Goal: Task Accomplishment & Management: Use online tool/utility

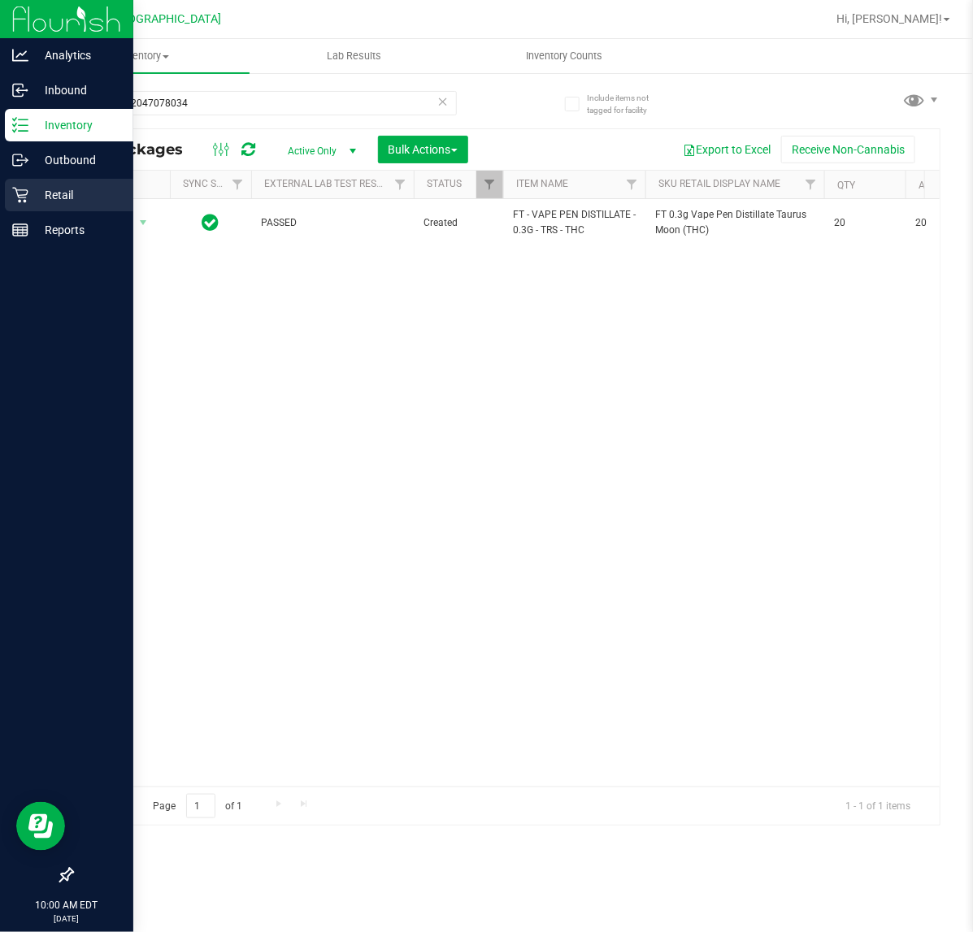
click at [20, 195] on icon at bounding box center [19, 195] width 15 height 15
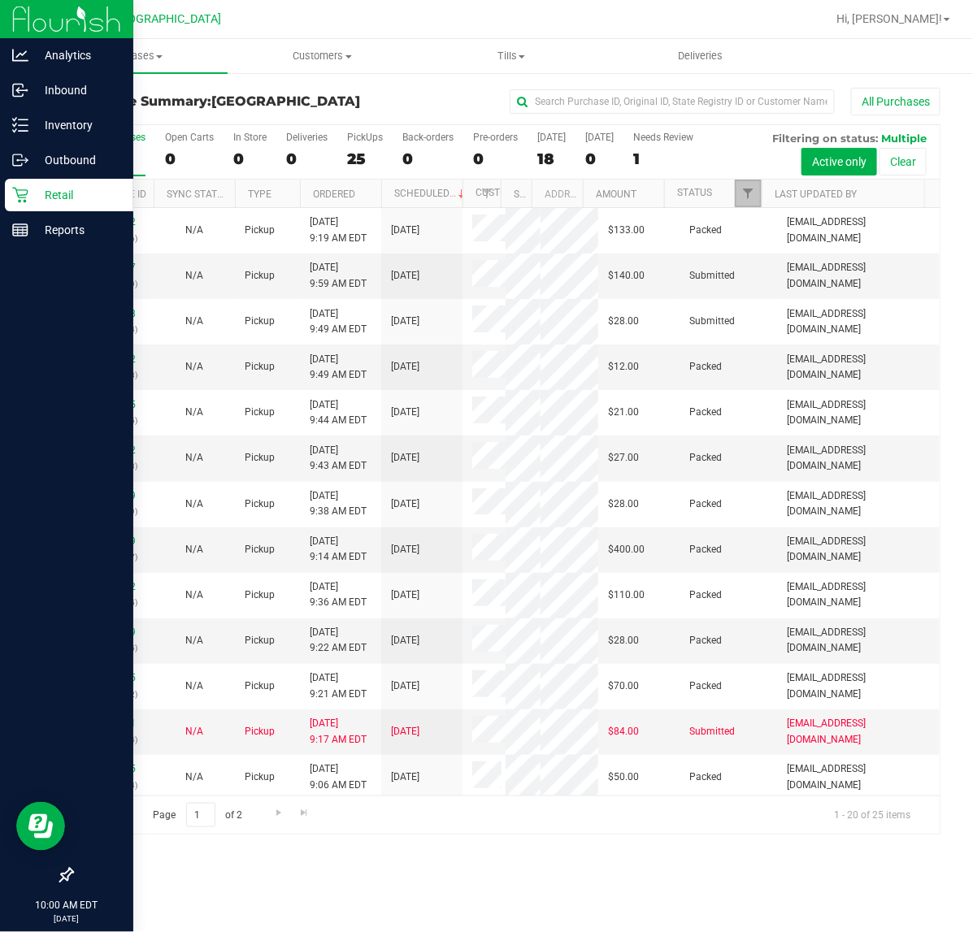
click at [750, 204] on link "Filter" at bounding box center [748, 194] width 27 height 28
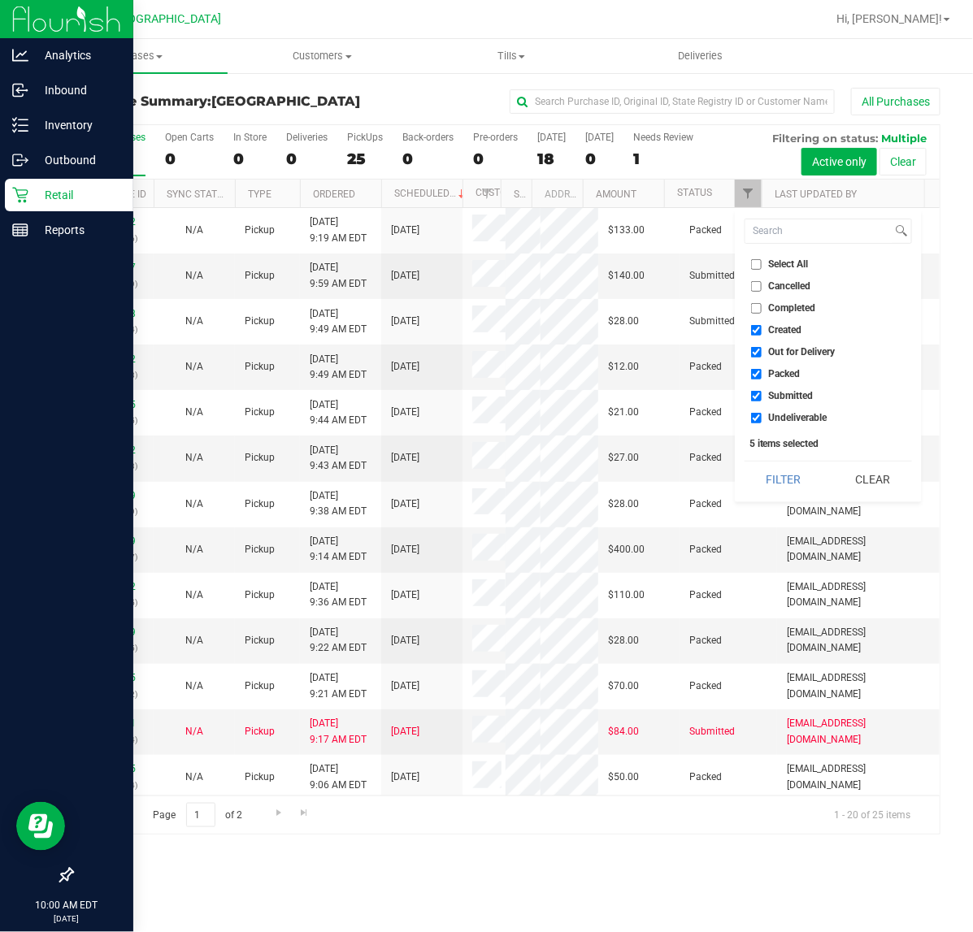
click at [753, 328] on input "Created" at bounding box center [756, 330] width 11 height 11
checkbox input "false"
click at [757, 347] on input "Out for Delivery" at bounding box center [756, 352] width 11 height 11
checkbox input "false"
click at [765, 372] on label "Packed" at bounding box center [776, 374] width 50 height 11
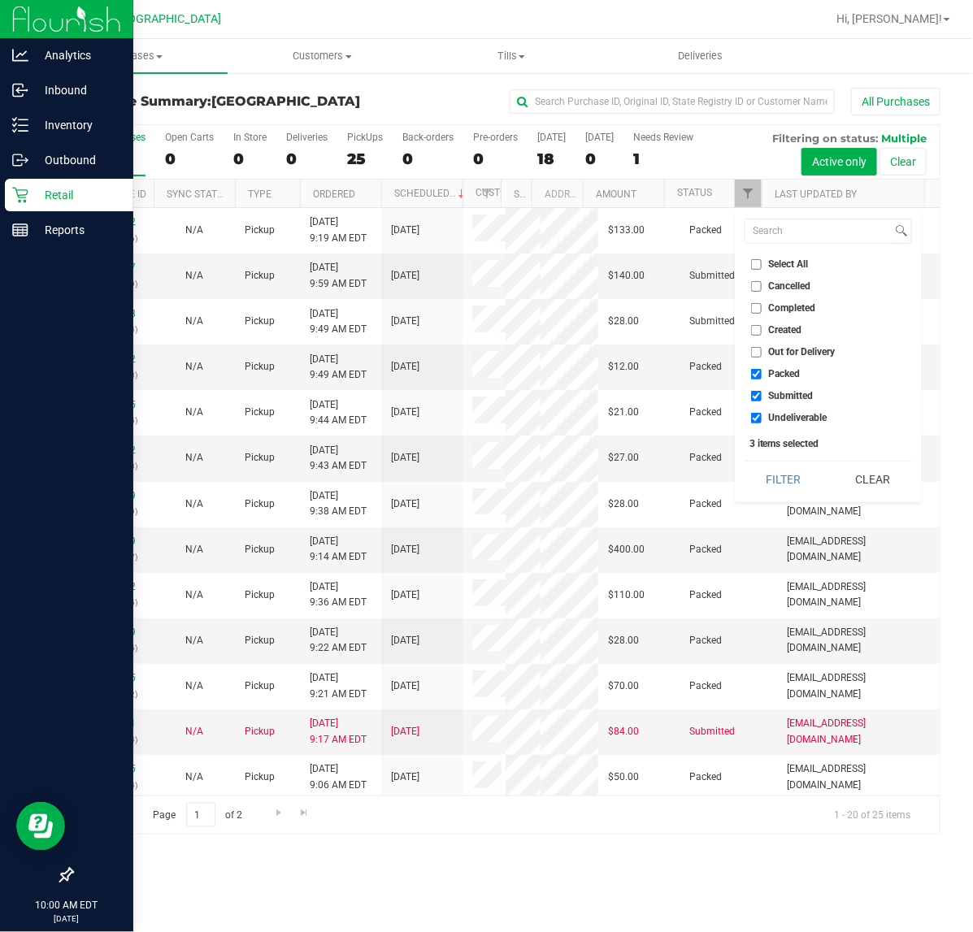
click at [762, 372] on input "Packed" at bounding box center [756, 374] width 11 height 11
checkbox input "false"
click at [762, 415] on label "Undeliverable" at bounding box center [789, 418] width 76 height 11
click at [762, 415] on input "Undeliverable" at bounding box center [756, 418] width 11 height 11
checkbox input "false"
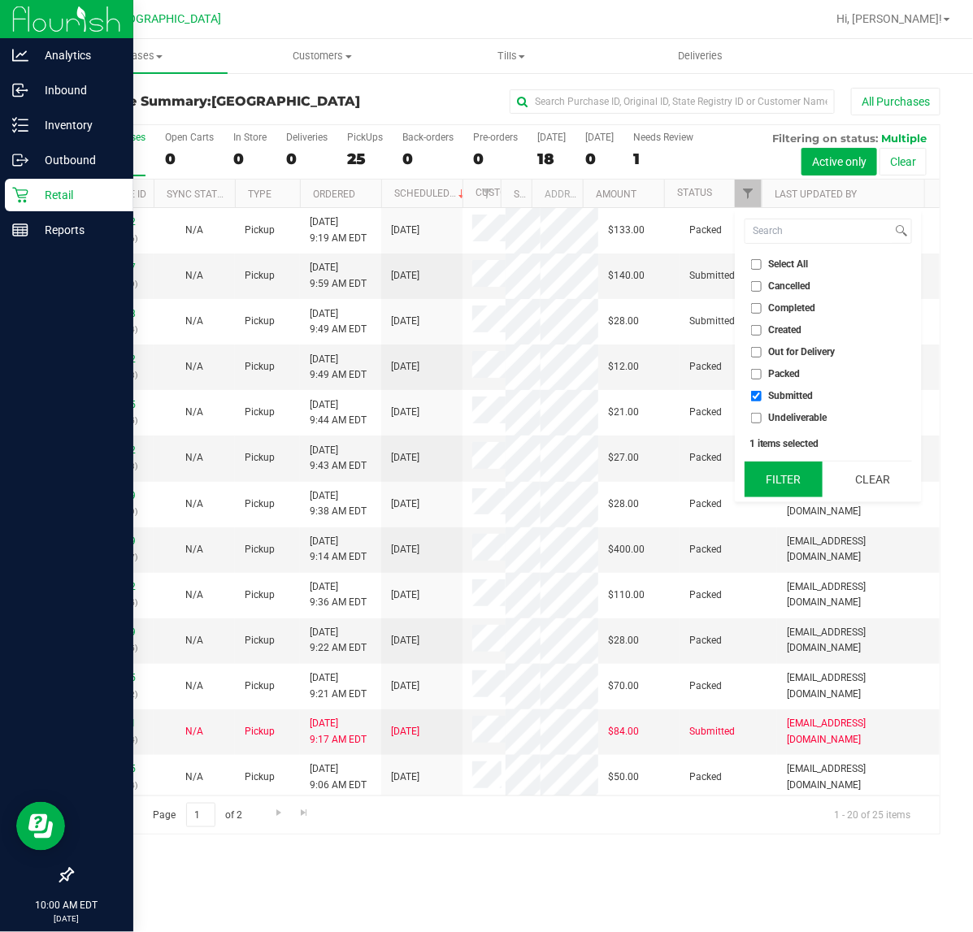
click at [790, 477] on button "Filter" at bounding box center [784, 480] width 78 height 36
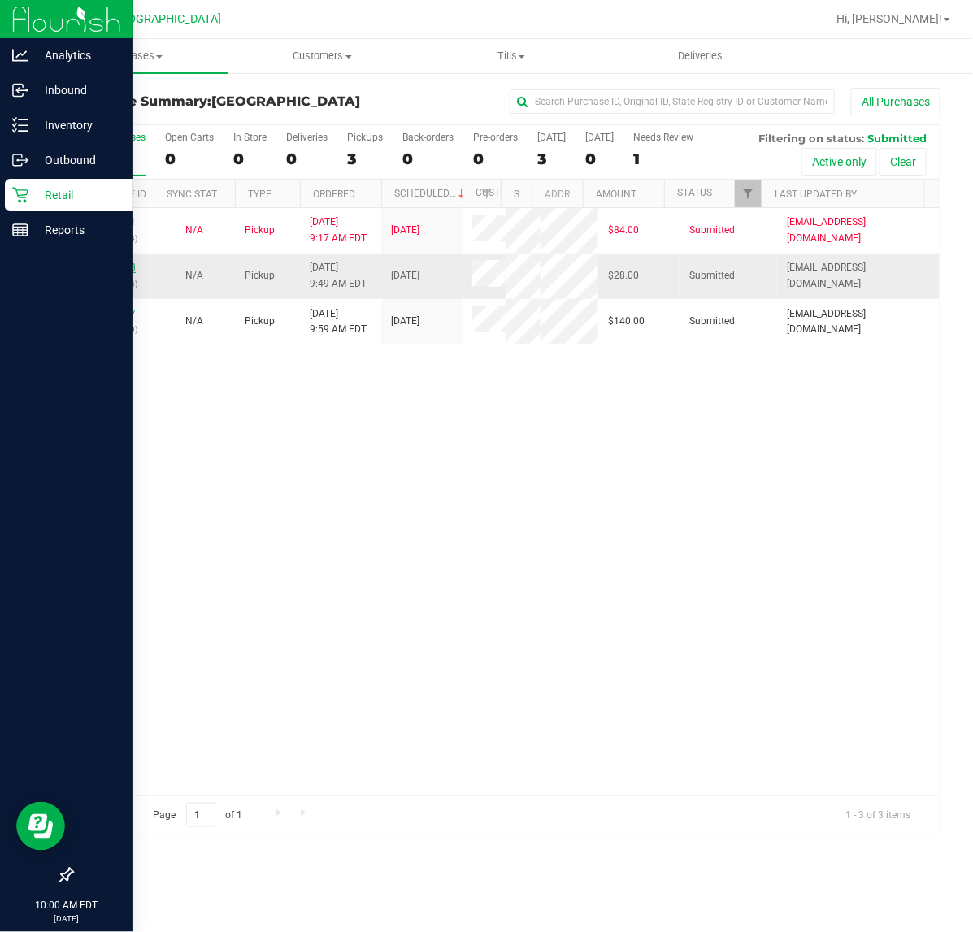
click at [110, 267] on link "12013368" at bounding box center [113, 267] width 46 height 11
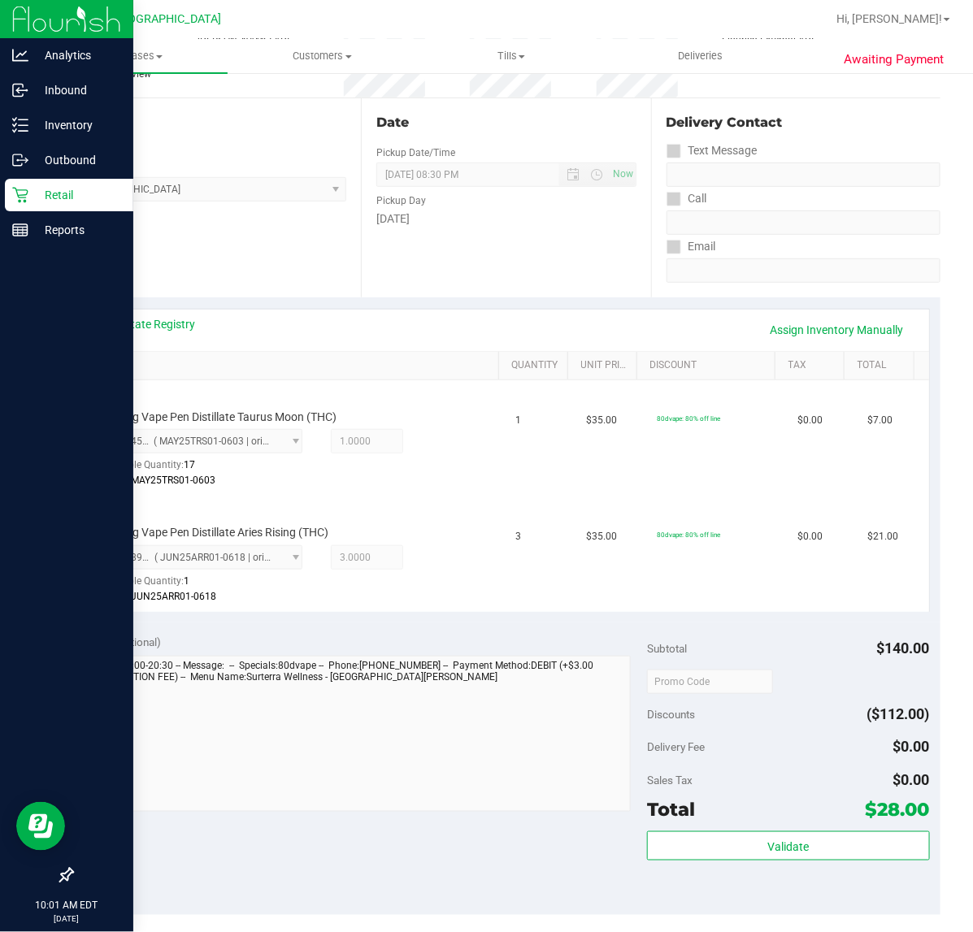
scroll to position [406, 0]
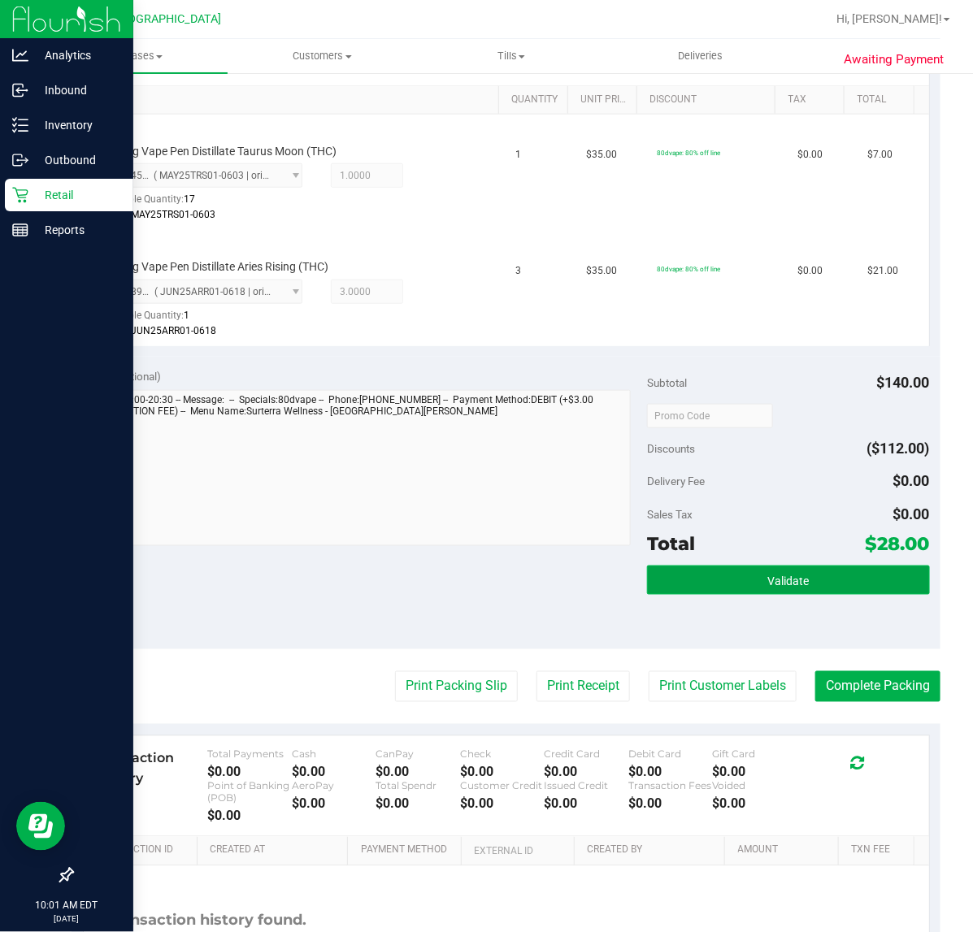
click at [793, 575] on span "Validate" at bounding box center [787, 581] width 41 height 13
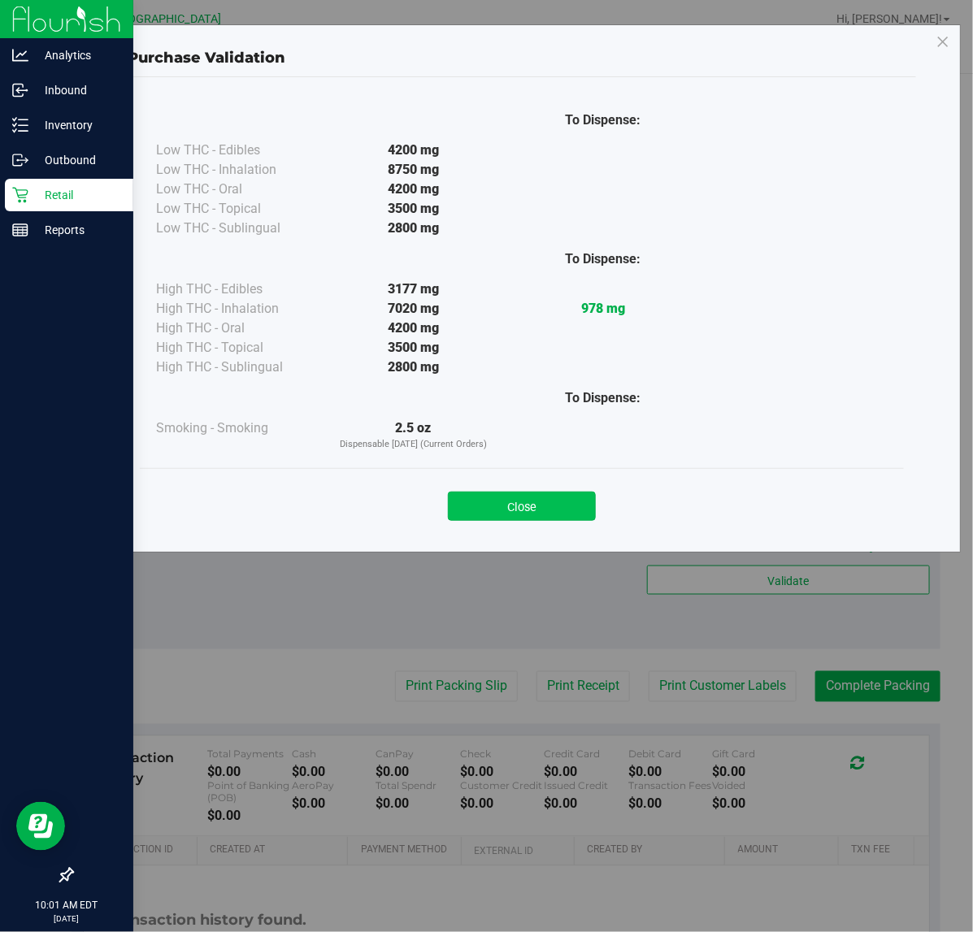
click at [549, 516] on button "Close" at bounding box center [522, 506] width 148 height 29
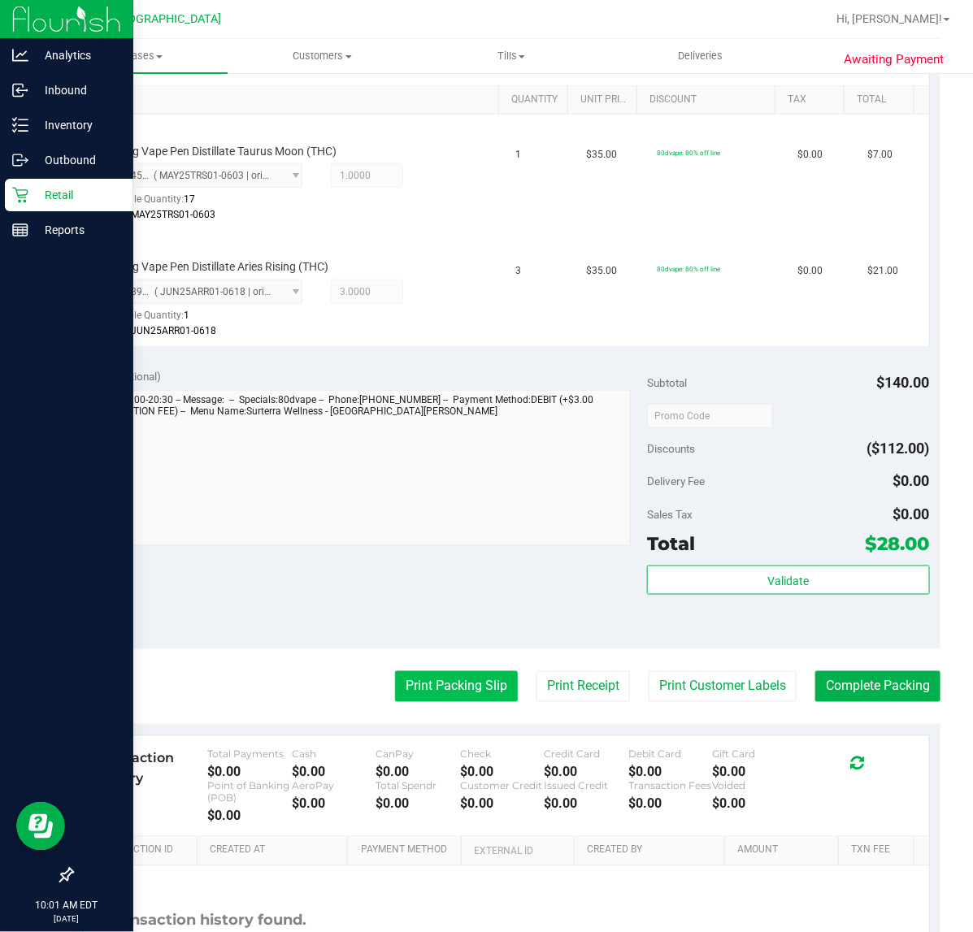
click at [471, 693] on button "Print Packing Slip" at bounding box center [456, 686] width 123 height 31
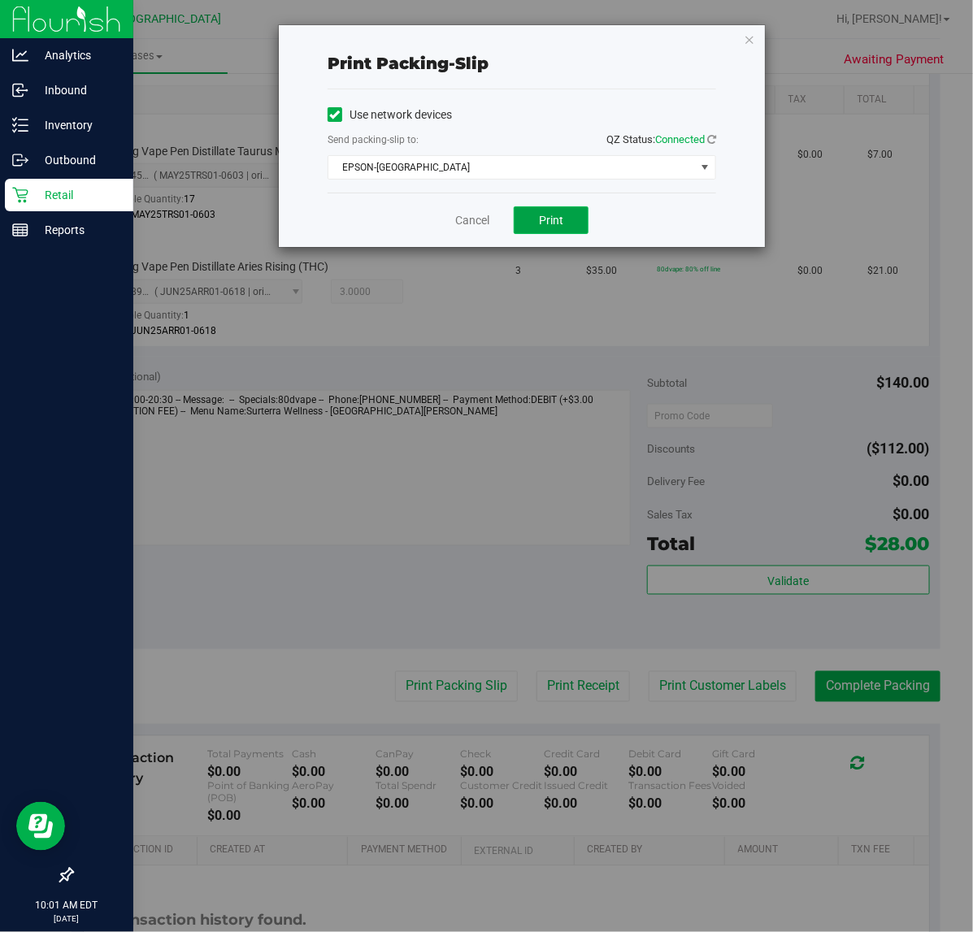
click at [565, 230] on button "Print" at bounding box center [551, 220] width 75 height 28
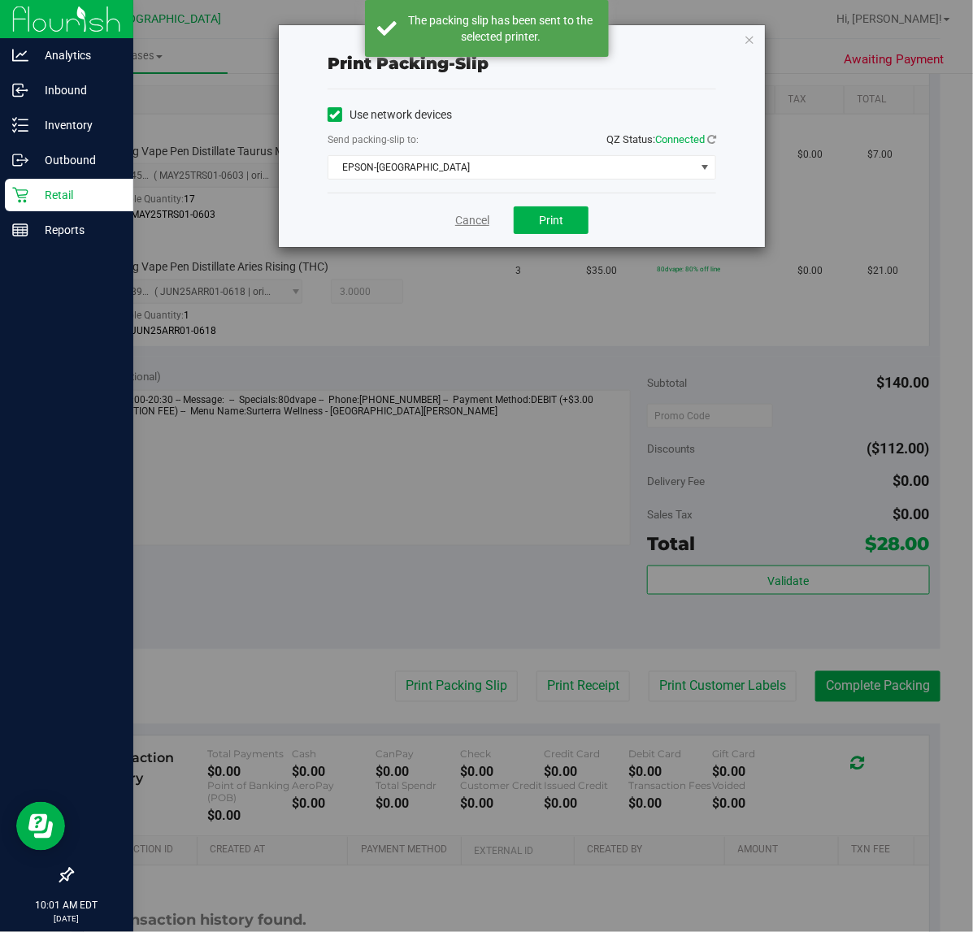
click at [474, 222] on link "Cancel" at bounding box center [472, 220] width 34 height 17
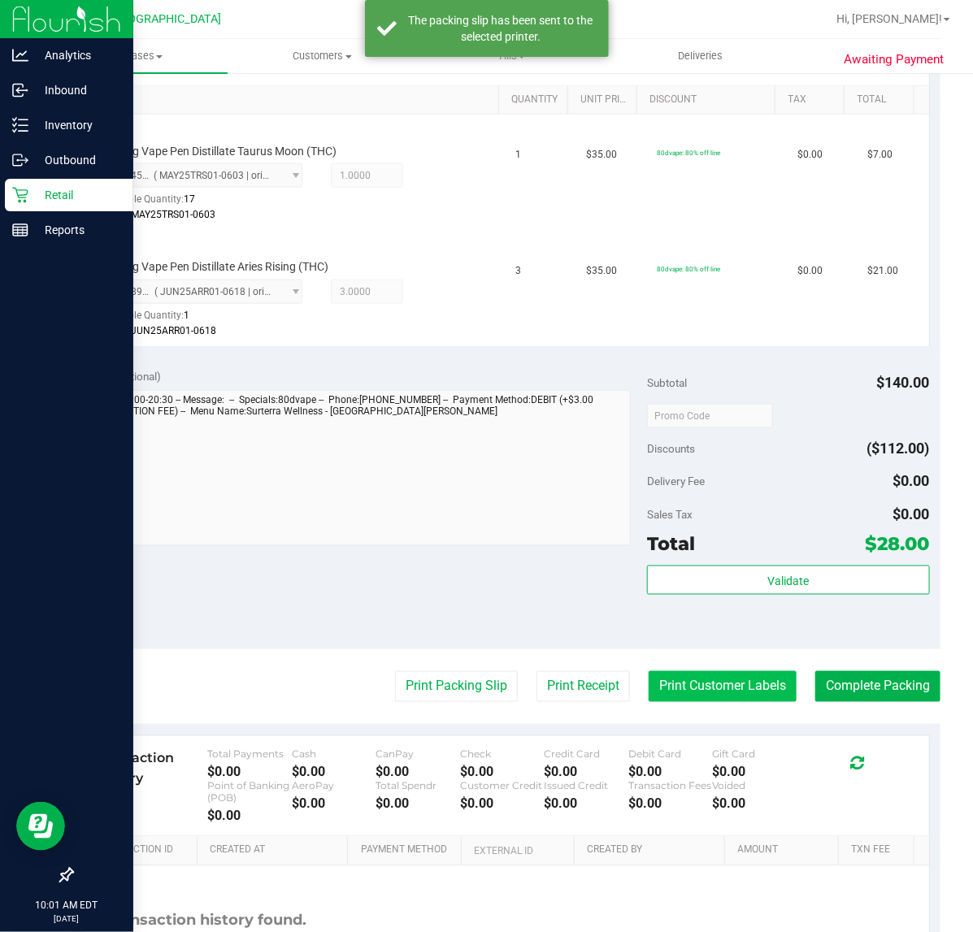
click at [724, 689] on button "Print Customer Labels" at bounding box center [723, 686] width 148 height 31
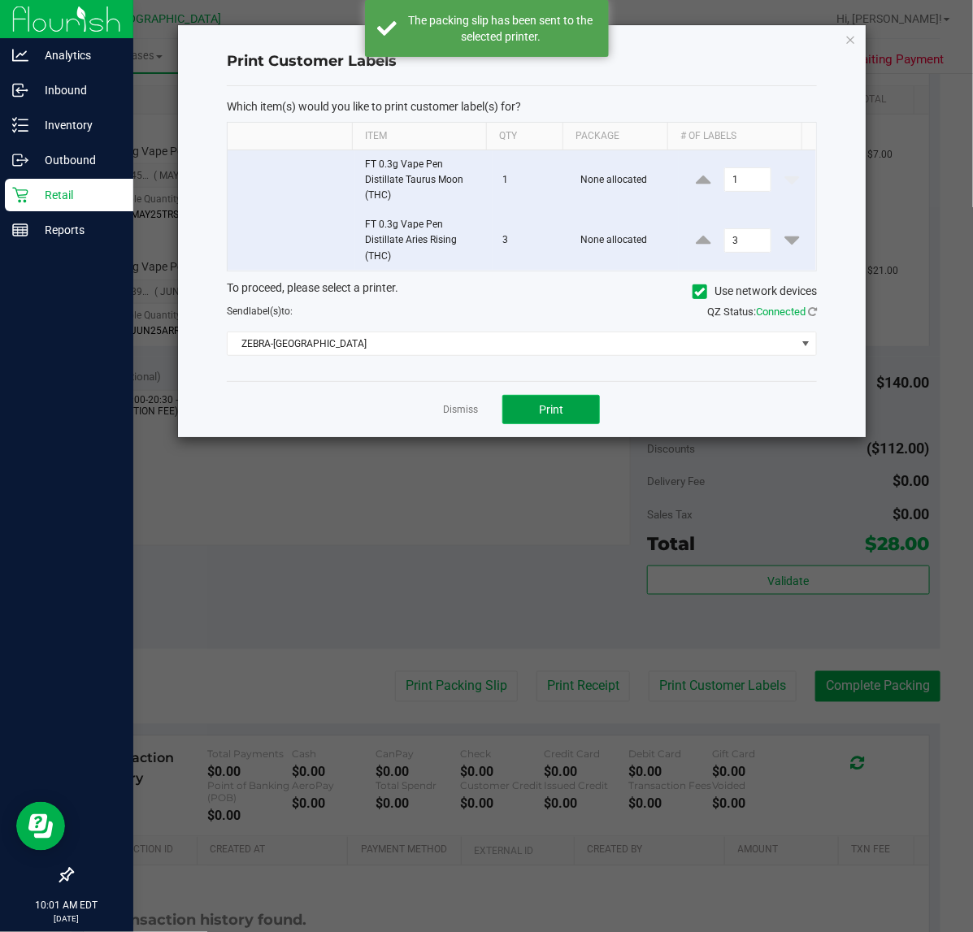
click at [566, 409] on button "Print" at bounding box center [551, 409] width 98 height 29
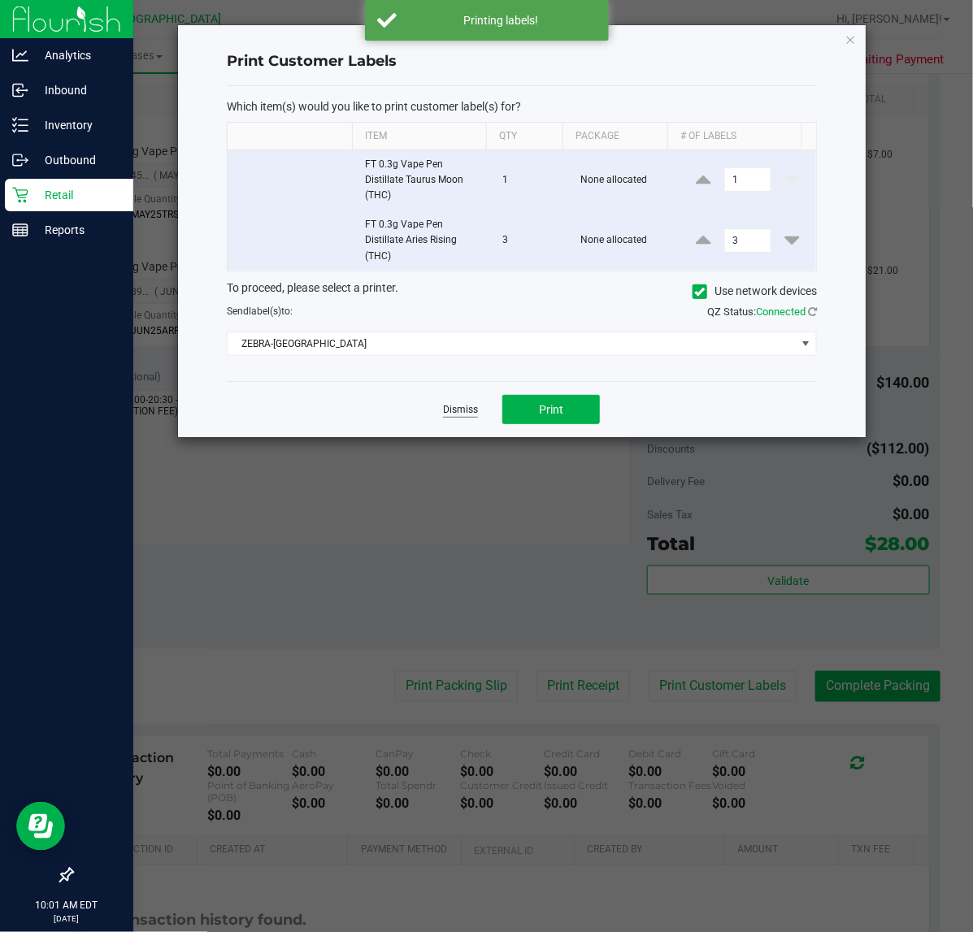
click at [461, 413] on link "Dismiss" at bounding box center [460, 410] width 35 height 14
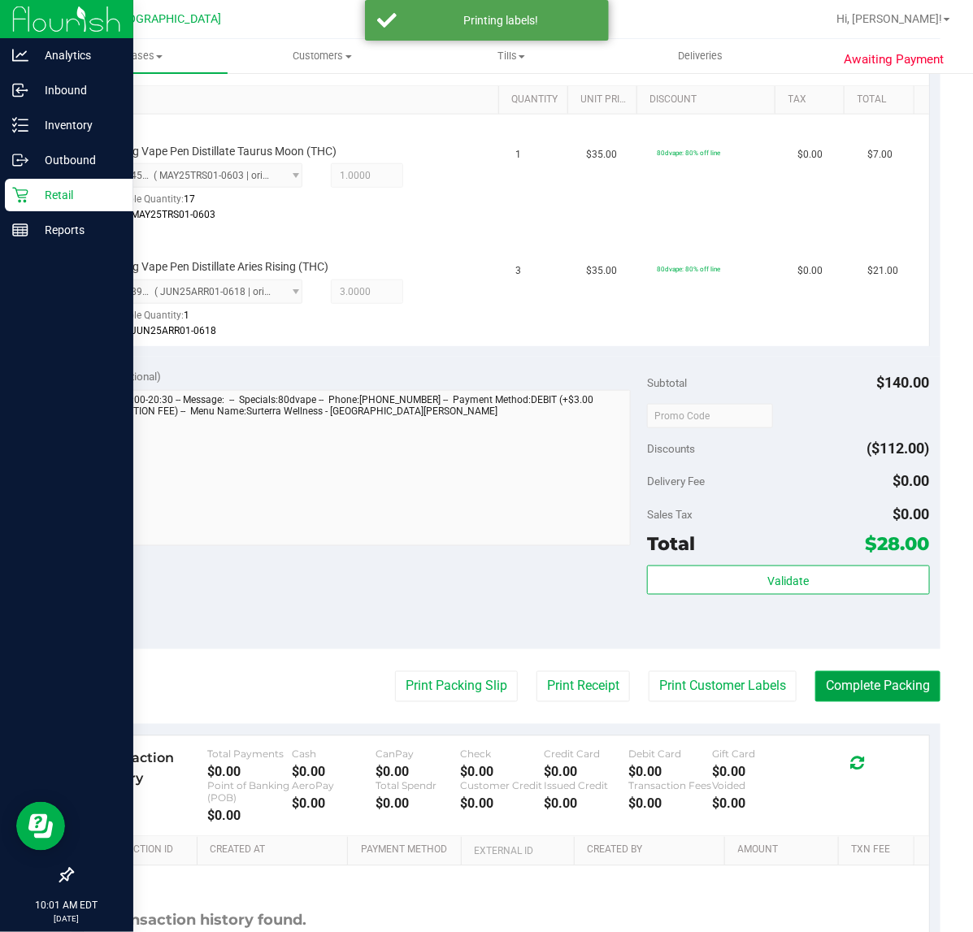
click at [852, 687] on button "Complete Packing" at bounding box center [877, 686] width 125 height 31
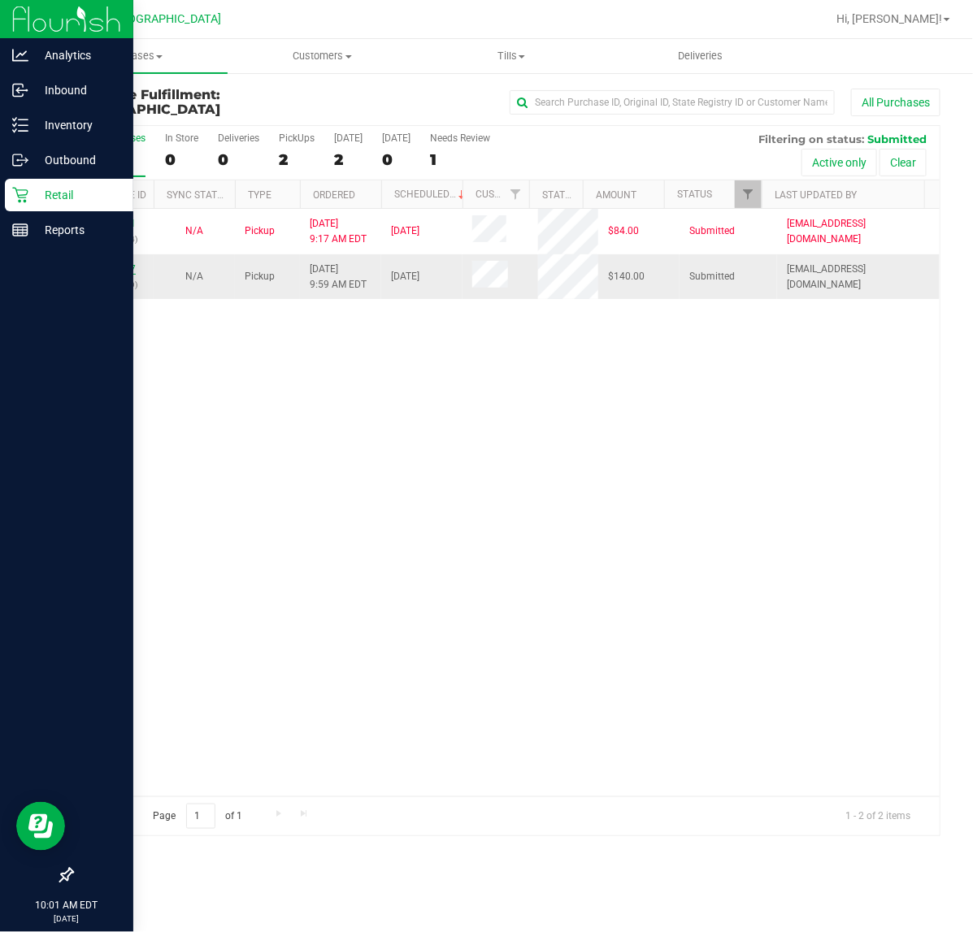
click at [124, 271] on link "12013457" at bounding box center [113, 268] width 46 height 11
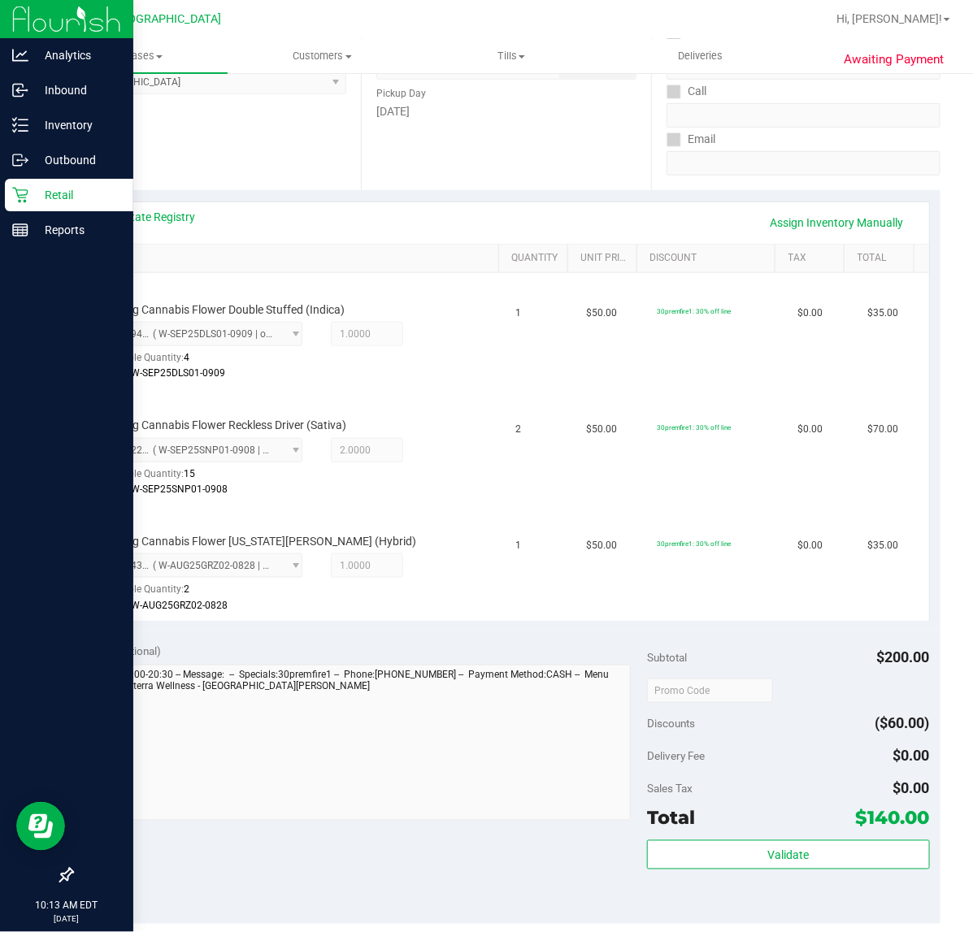
scroll to position [305, 0]
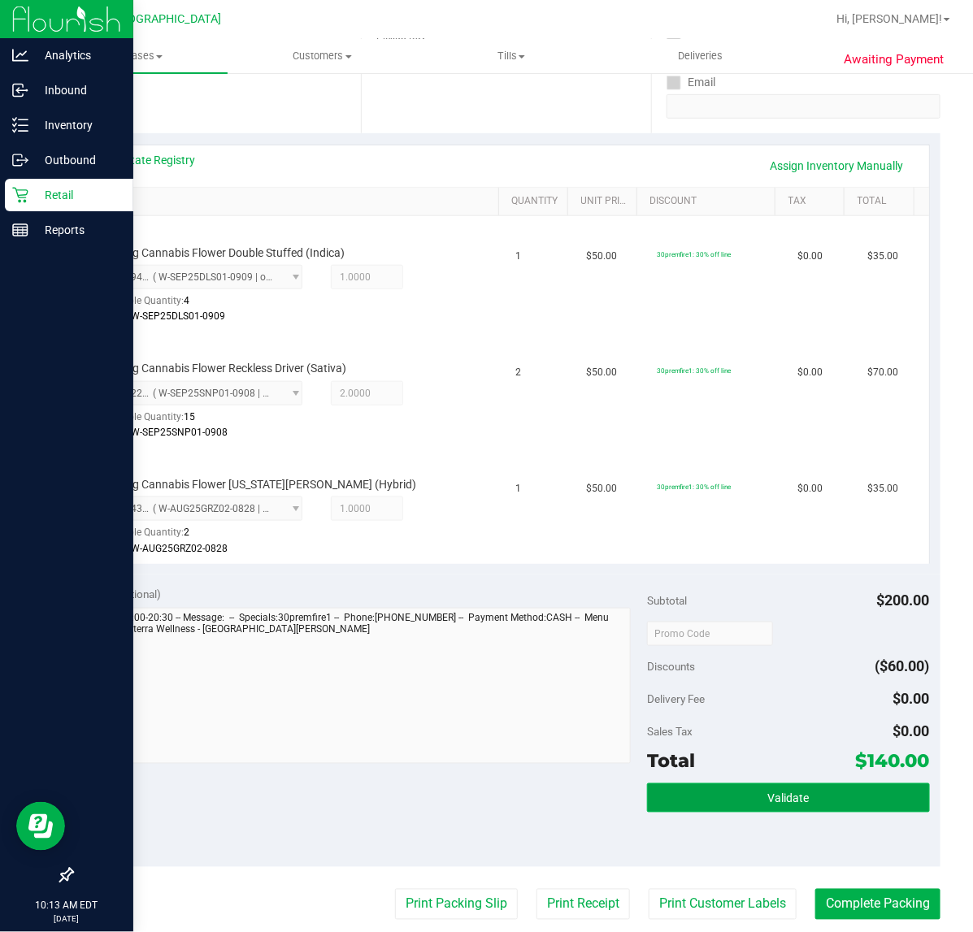
click at [718, 795] on button "Validate" at bounding box center [788, 798] width 282 height 29
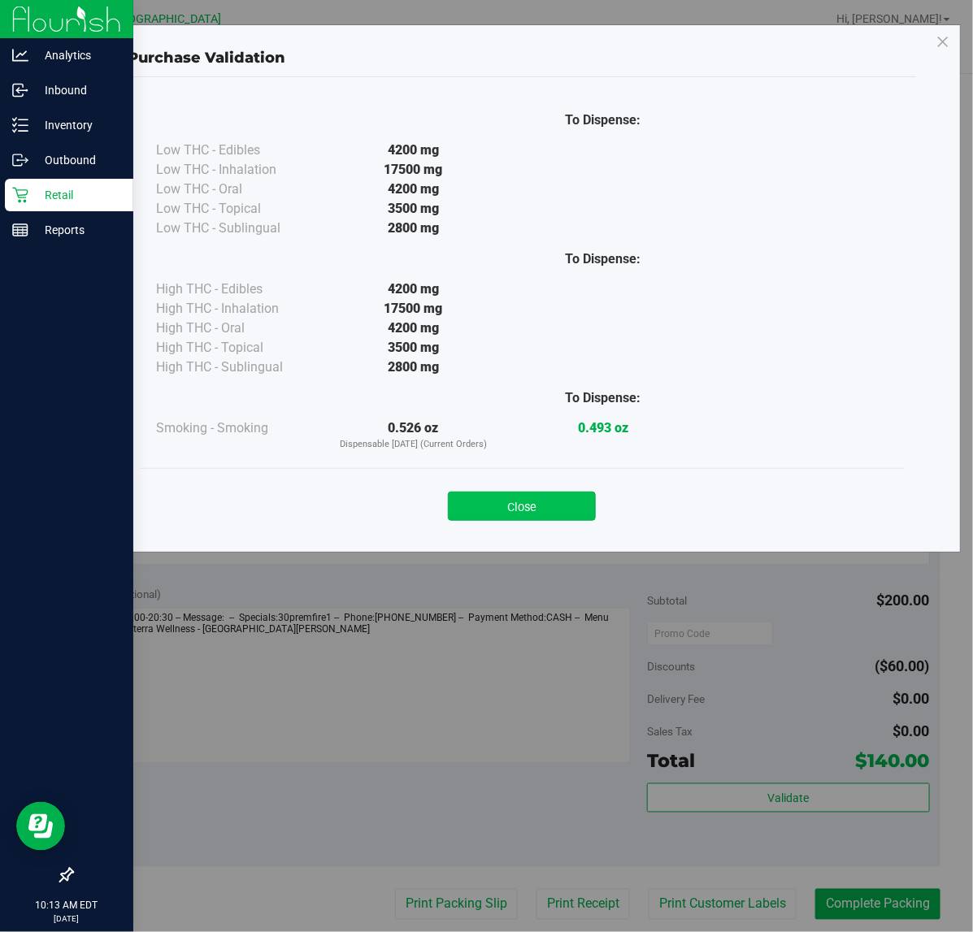
click at [539, 508] on button "Close" at bounding box center [522, 506] width 148 height 29
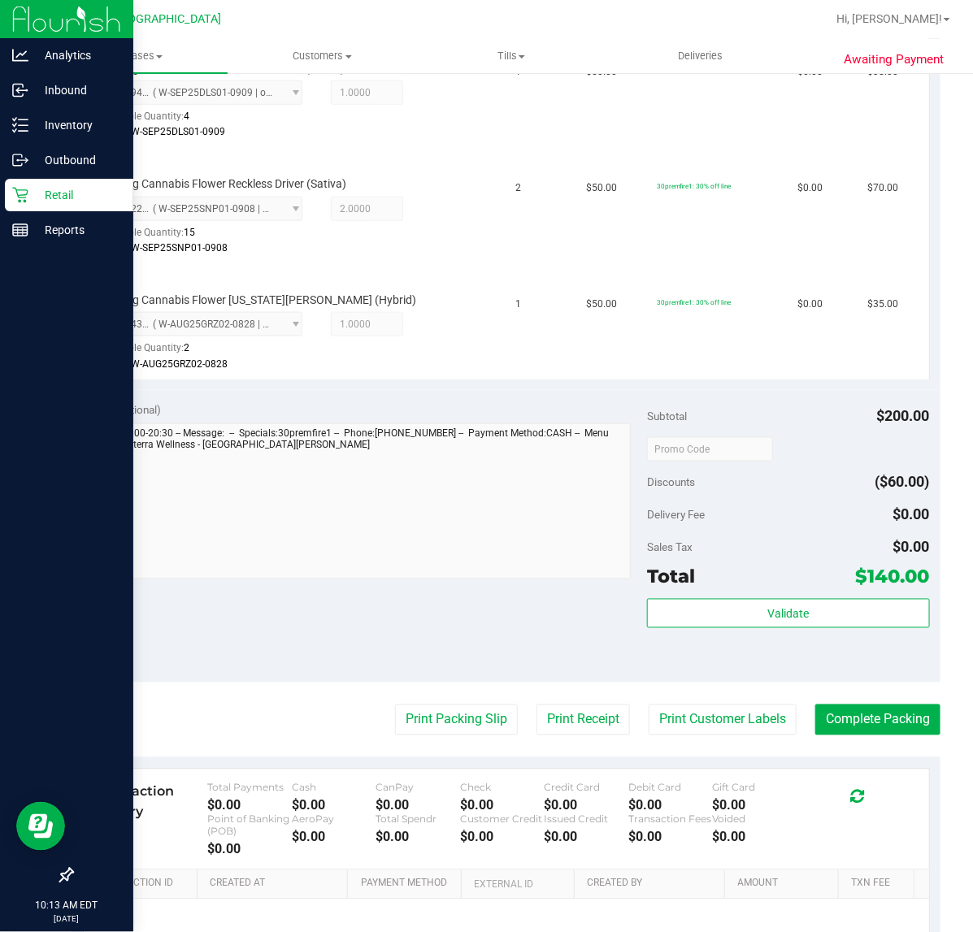
scroll to position [508, 0]
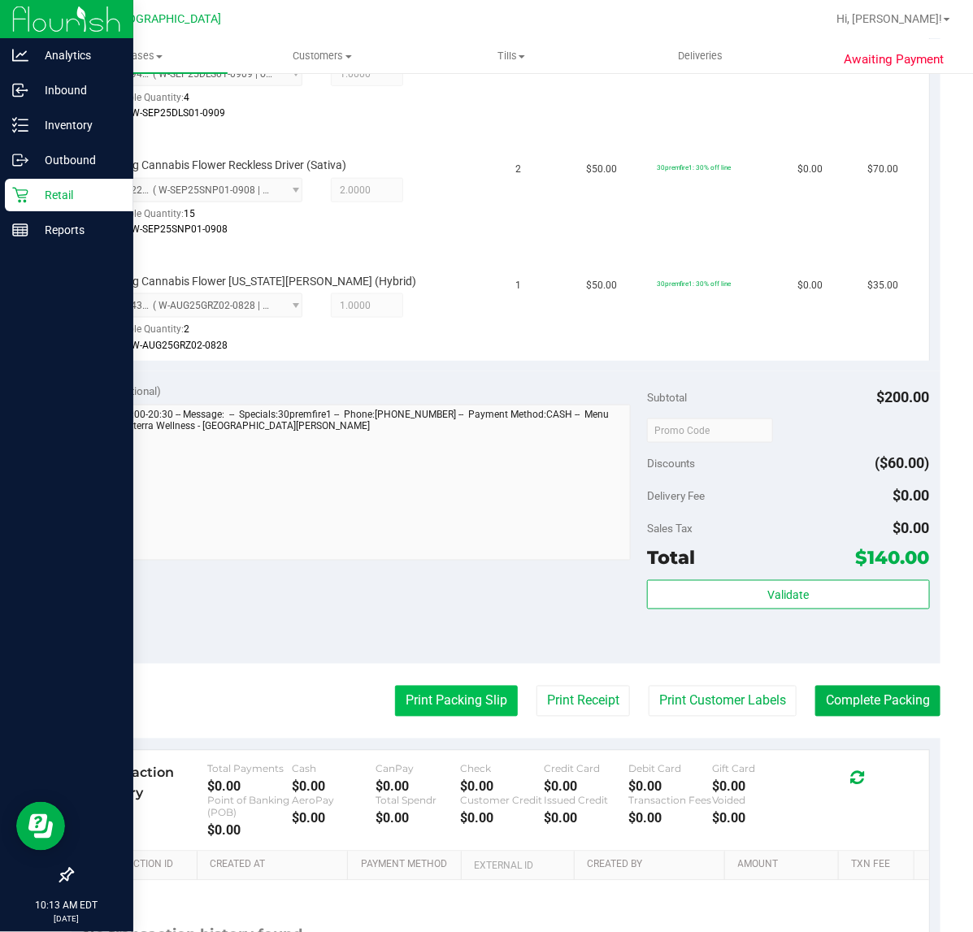
click at [481, 704] on button "Print Packing Slip" at bounding box center [456, 701] width 123 height 31
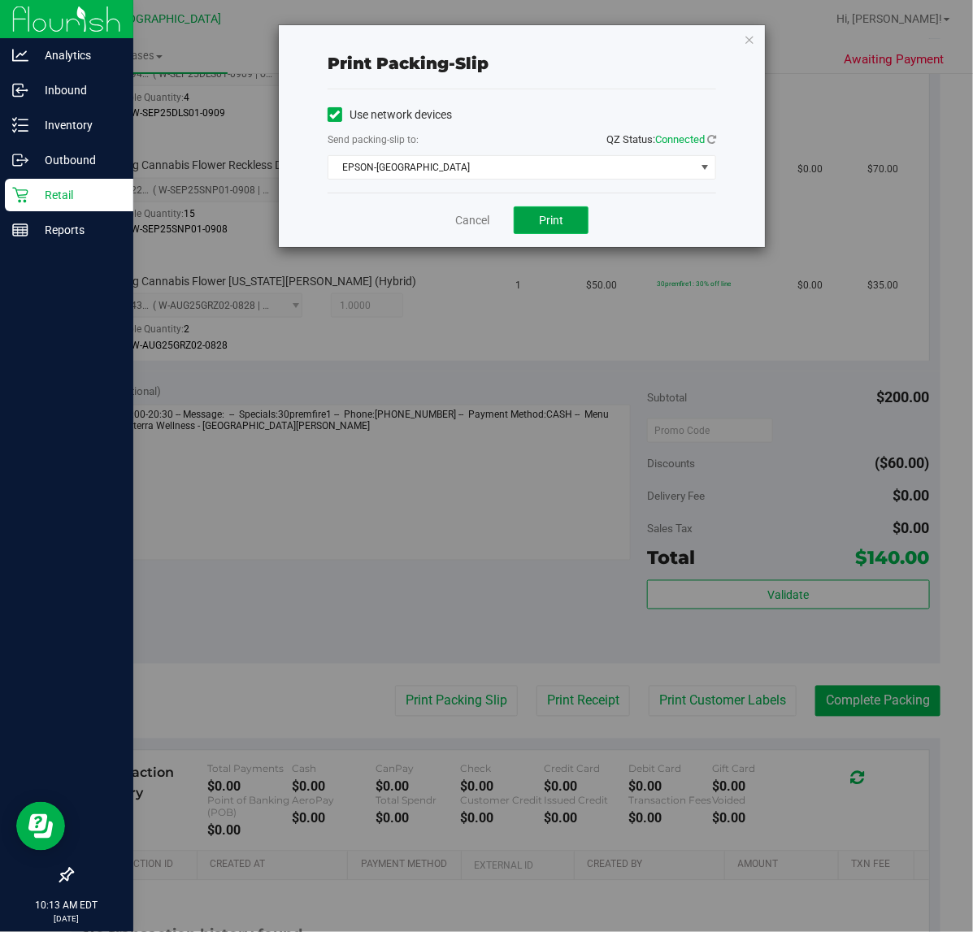
click at [575, 216] on button "Print" at bounding box center [551, 220] width 75 height 28
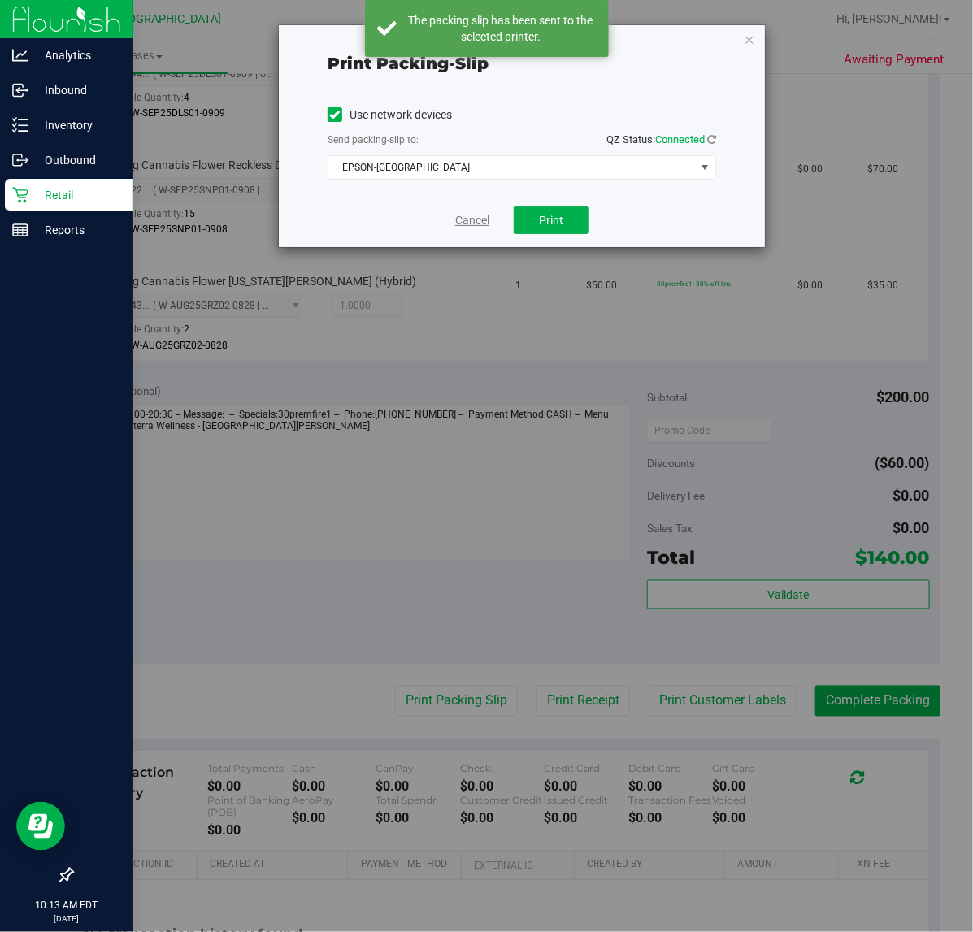
click at [463, 224] on link "Cancel" at bounding box center [472, 220] width 34 height 17
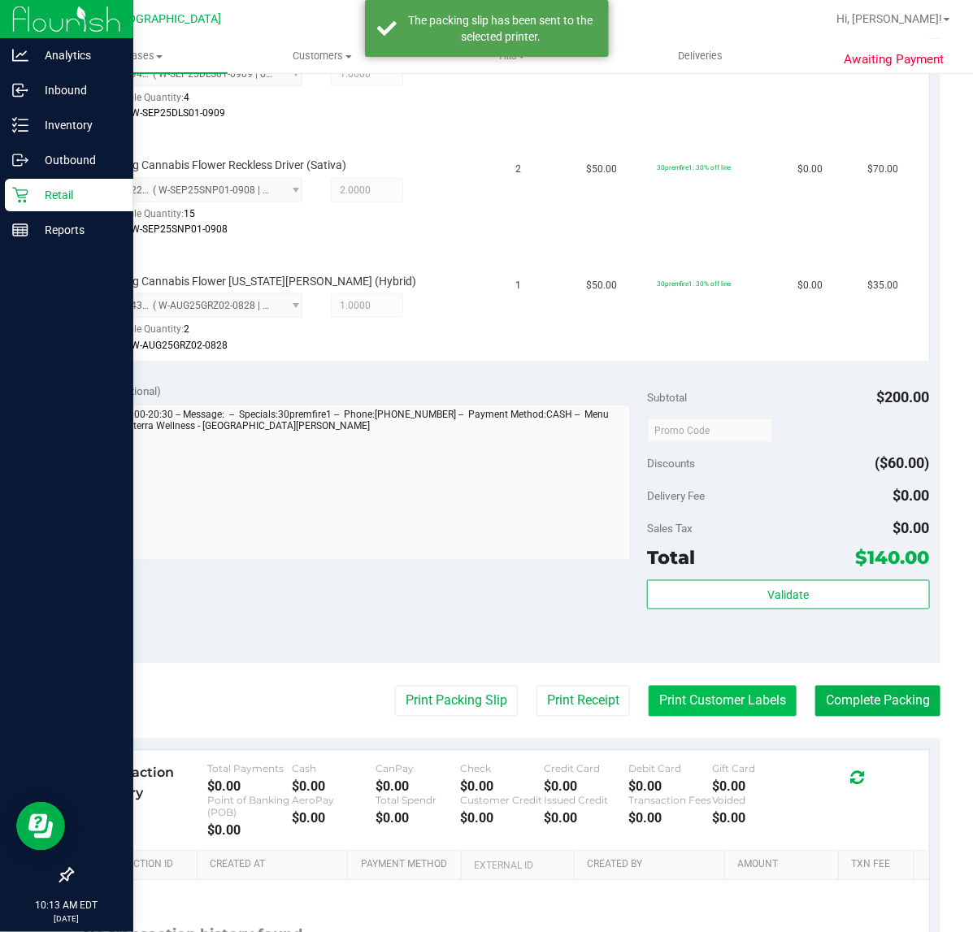
click at [676, 693] on button "Print Customer Labels" at bounding box center [723, 701] width 148 height 31
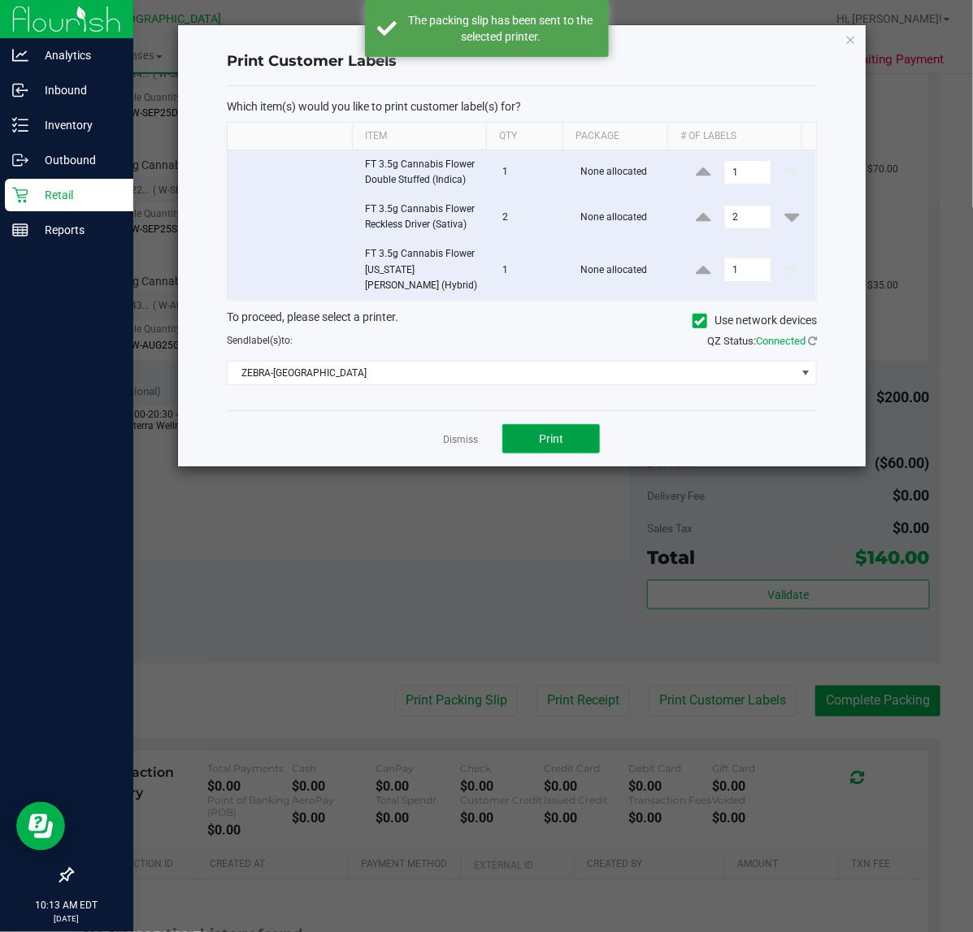
click at [585, 433] on button "Print" at bounding box center [551, 438] width 98 height 29
click at [471, 433] on link "Dismiss" at bounding box center [460, 440] width 35 height 14
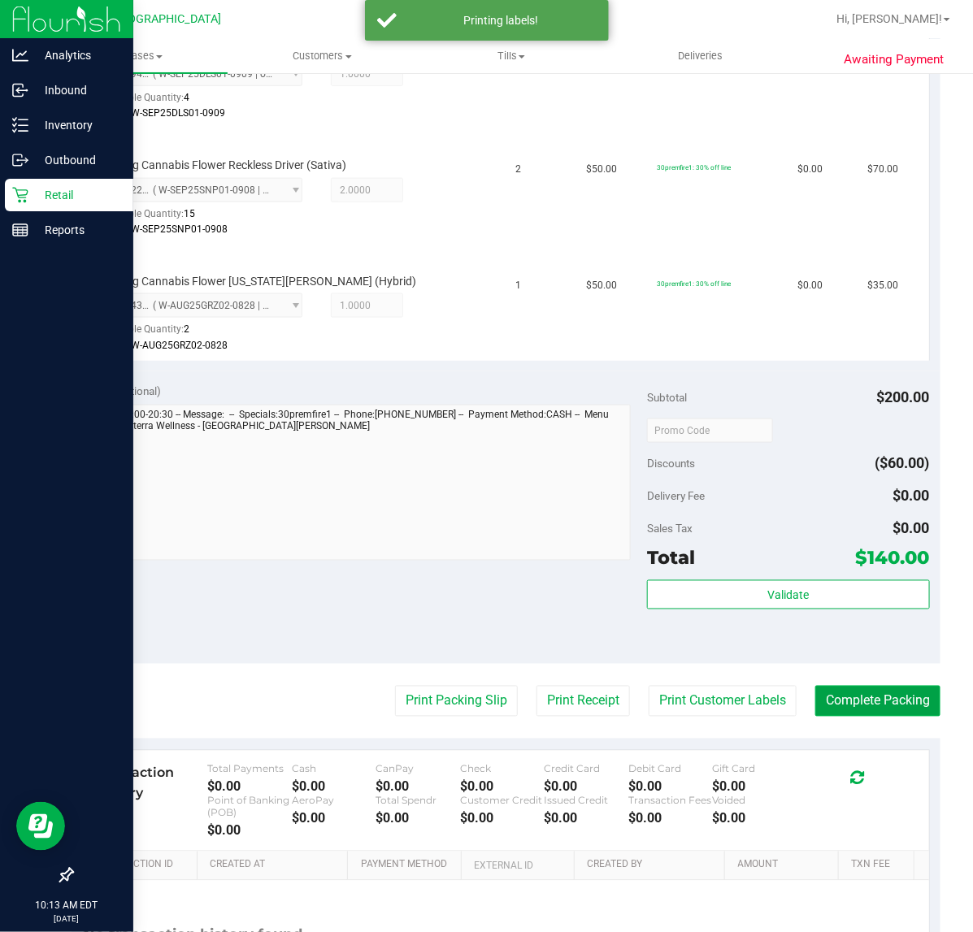
click at [823, 693] on button "Complete Packing" at bounding box center [877, 701] width 125 height 31
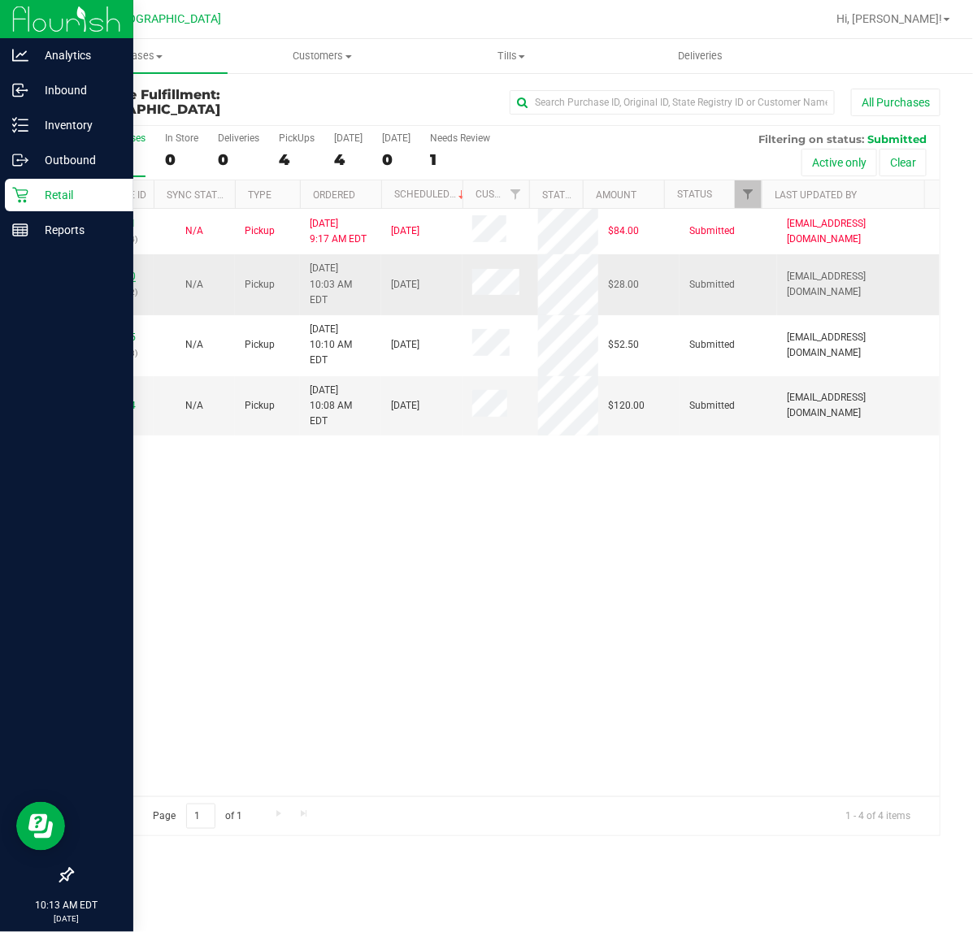
click at [114, 271] on link "12013490" at bounding box center [113, 276] width 46 height 11
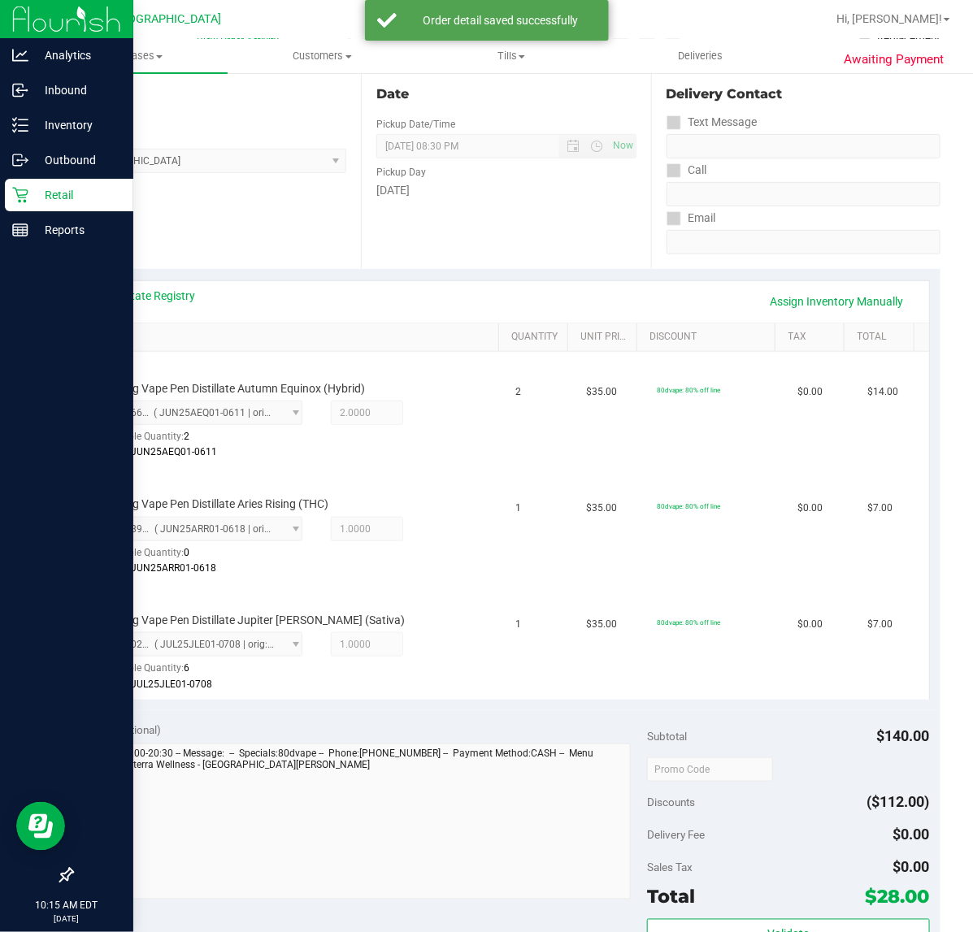
scroll to position [406, 0]
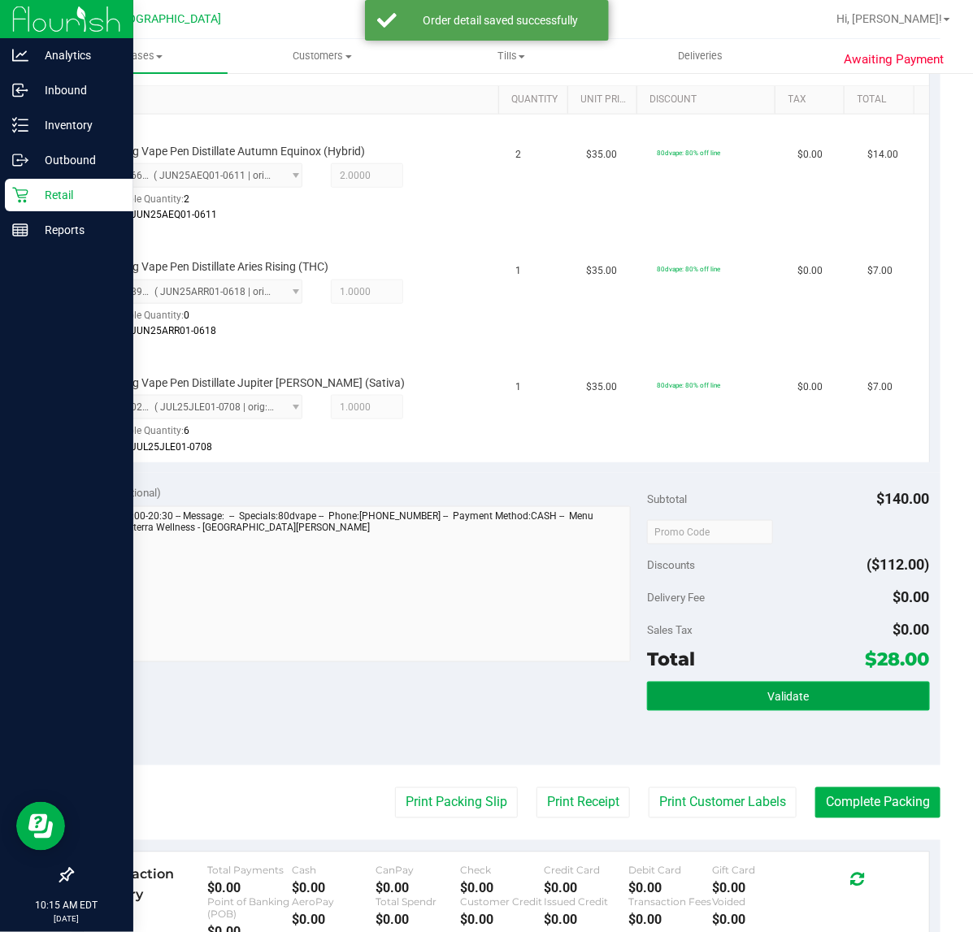
click at [730, 692] on button "Validate" at bounding box center [788, 696] width 282 height 29
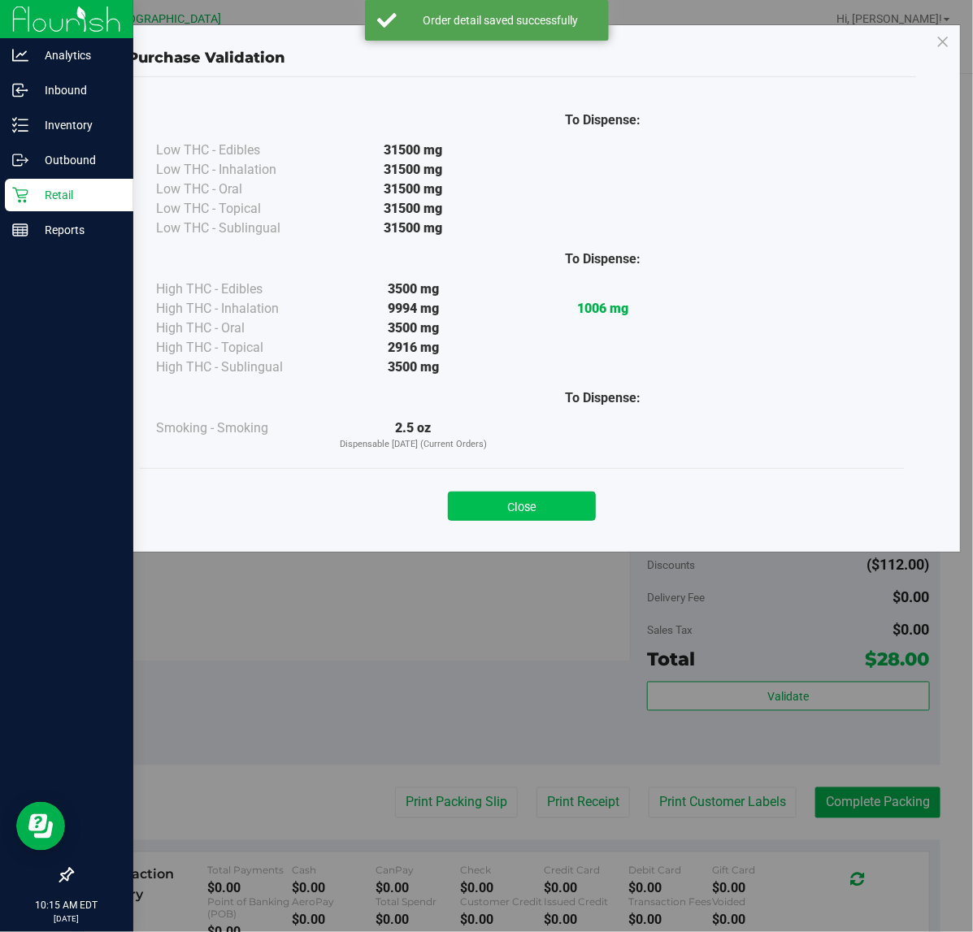
click at [520, 508] on button "Close" at bounding box center [522, 506] width 148 height 29
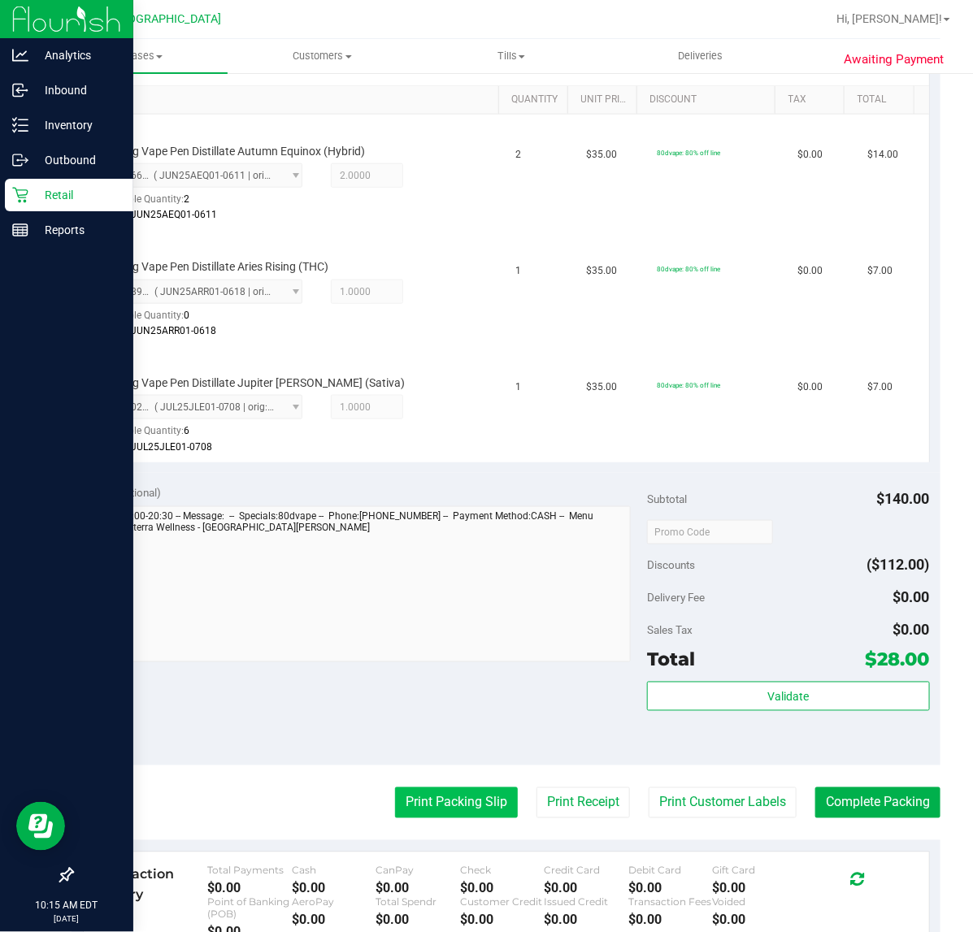
click at [463, 815] on button "Print Packing Slip" at bounding box center [456, 803] width 123 height 31
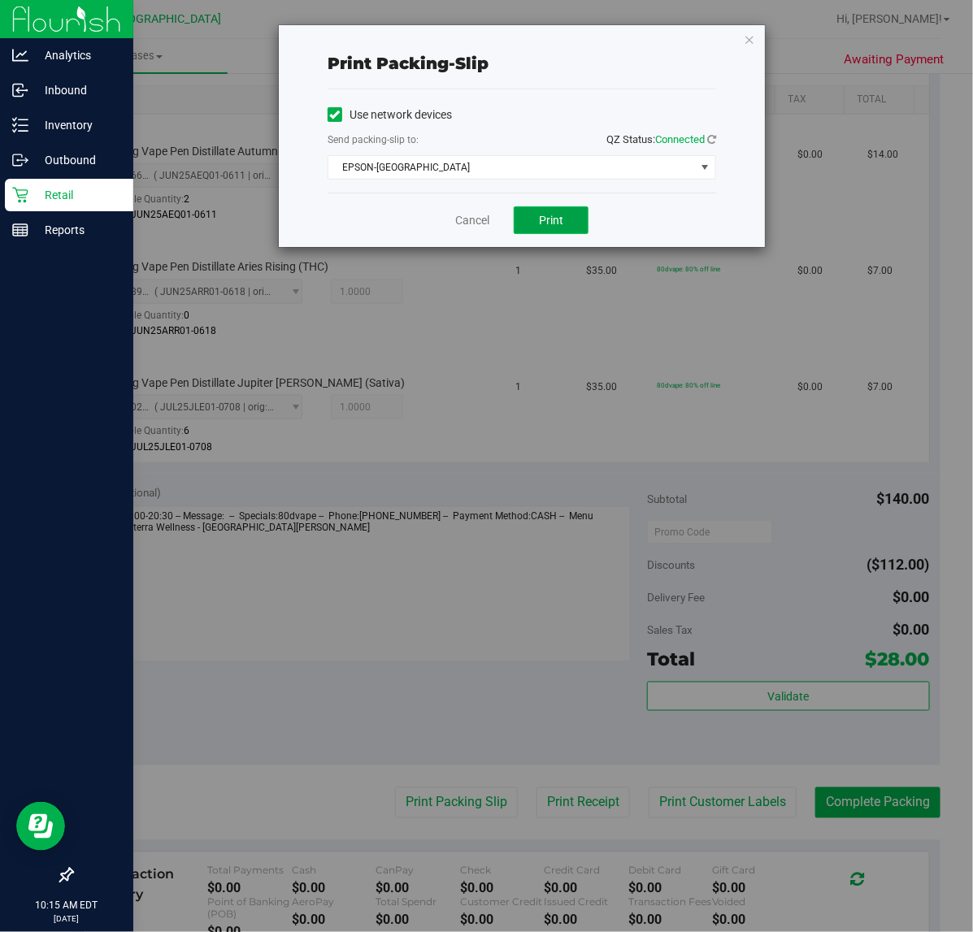
click at [532, 220] on button "Print" at bounding box center [551, 220] width 75 height 28
click at [530, 212] on button "Print" at bounding box center [551, 220] width 75 height 28
click at [478, 214] on link "Cancel" at bounding box center [472, 220] width 34 height 17
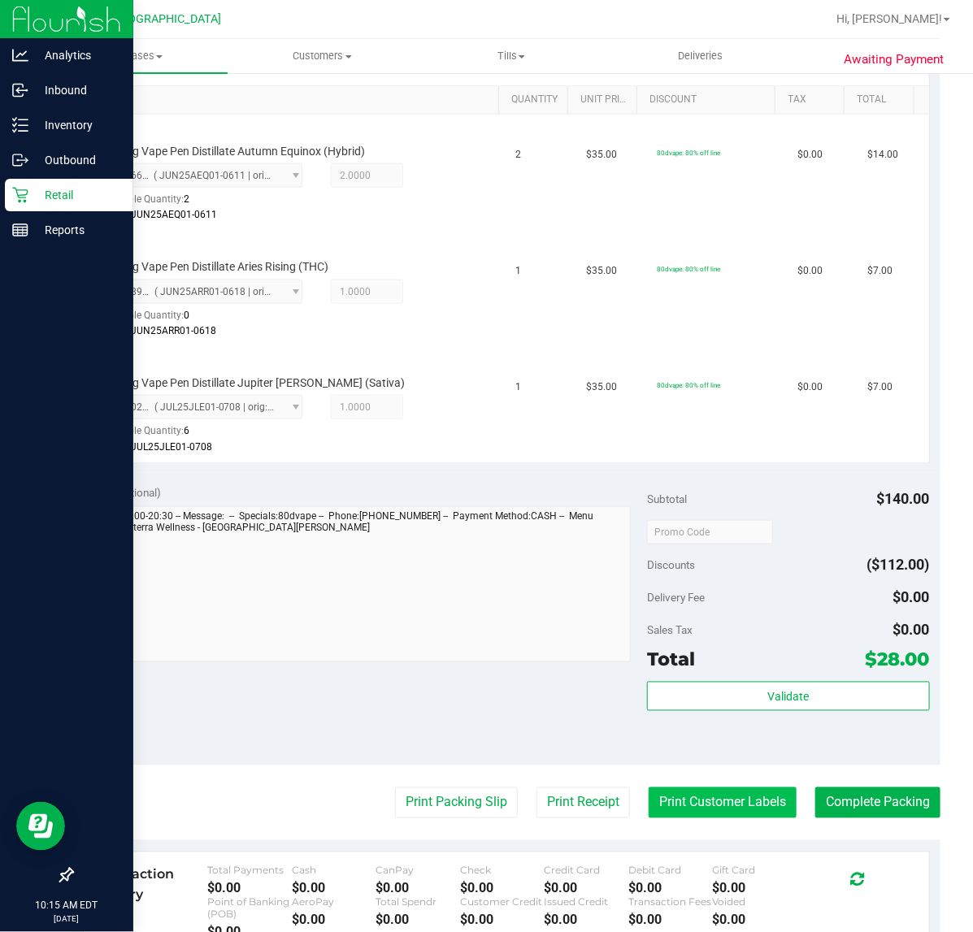
click at [736, 799] on button "Print Customer Labels" at bounding box center [723, 803] width 148 height 31
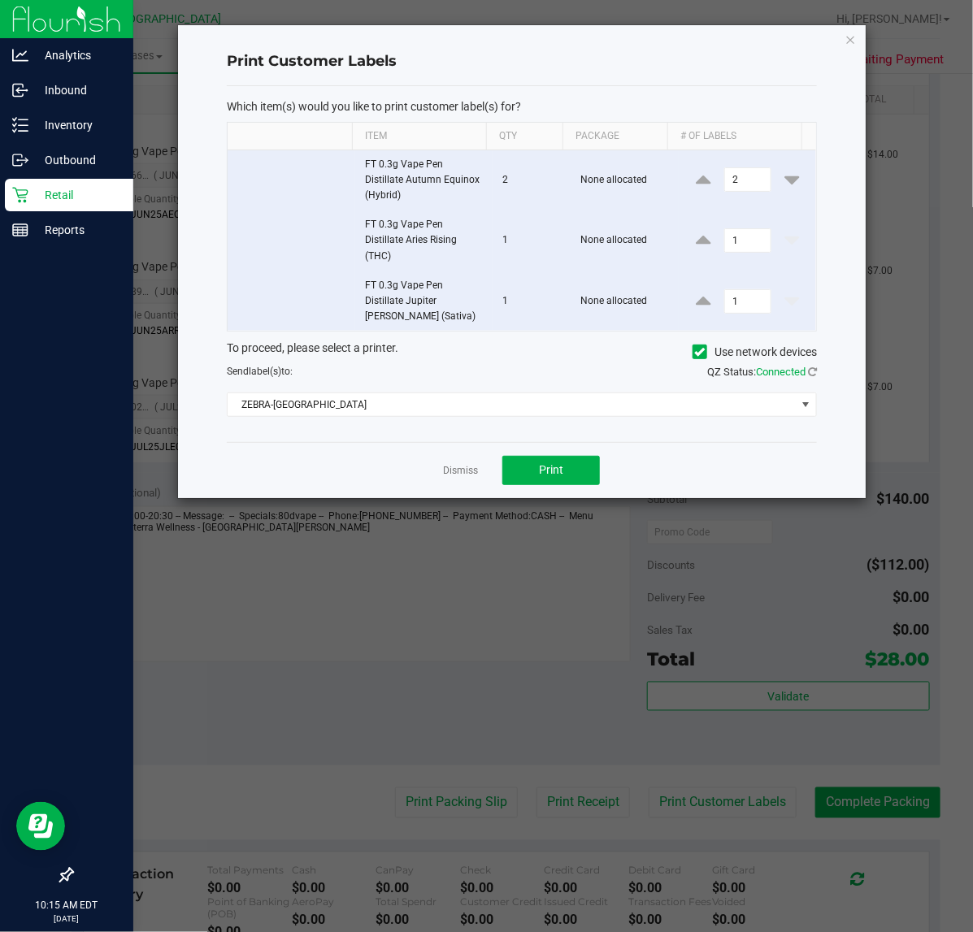
click at [570, 489] on div "Dismiss Print" at bounding box center [522, 470] width 590 height 56
click at [577, 468] on button "Print" at bounding box center [551, 470] width 98 height 29
click at [463, 474] on link "Dismiss" at bounding box center [460, 471] width 35 height 14
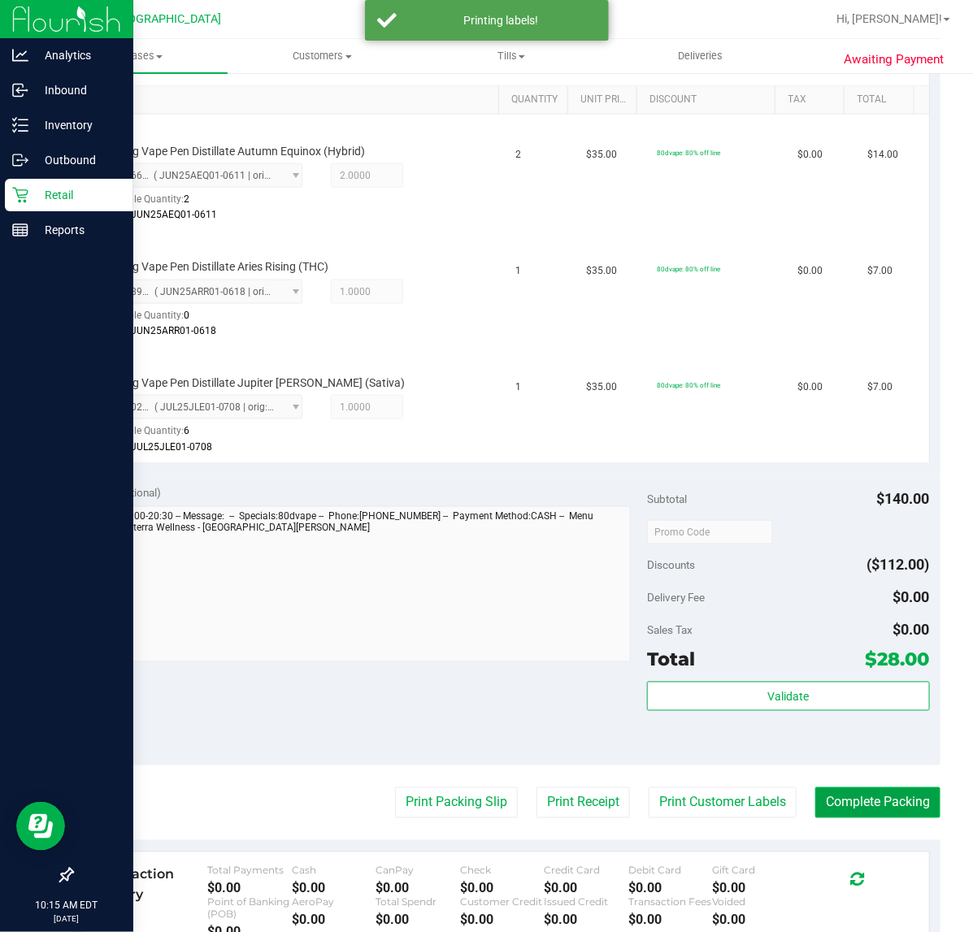
click at [893, 797] on button "Complete Packing" at bounding box center [877, 803] width 125 height 31
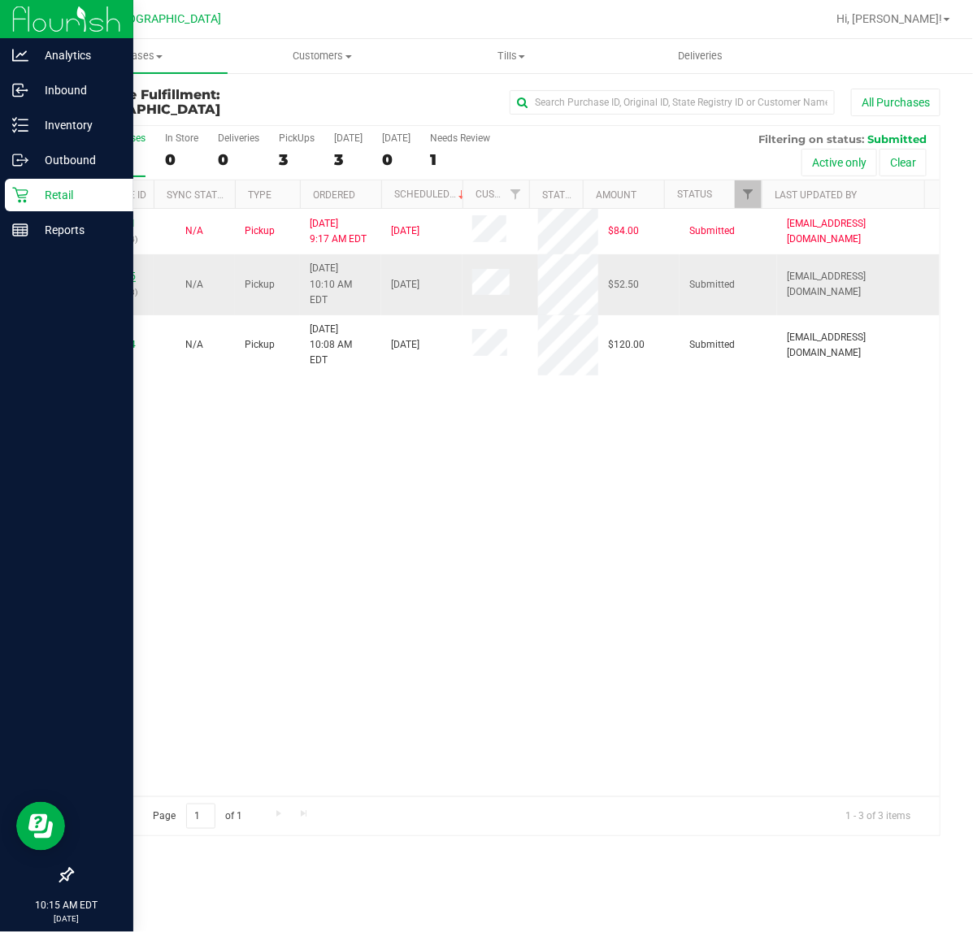
click at [123, 271] on link "12013545" at bounding box center [113, 276] width 46 height 11
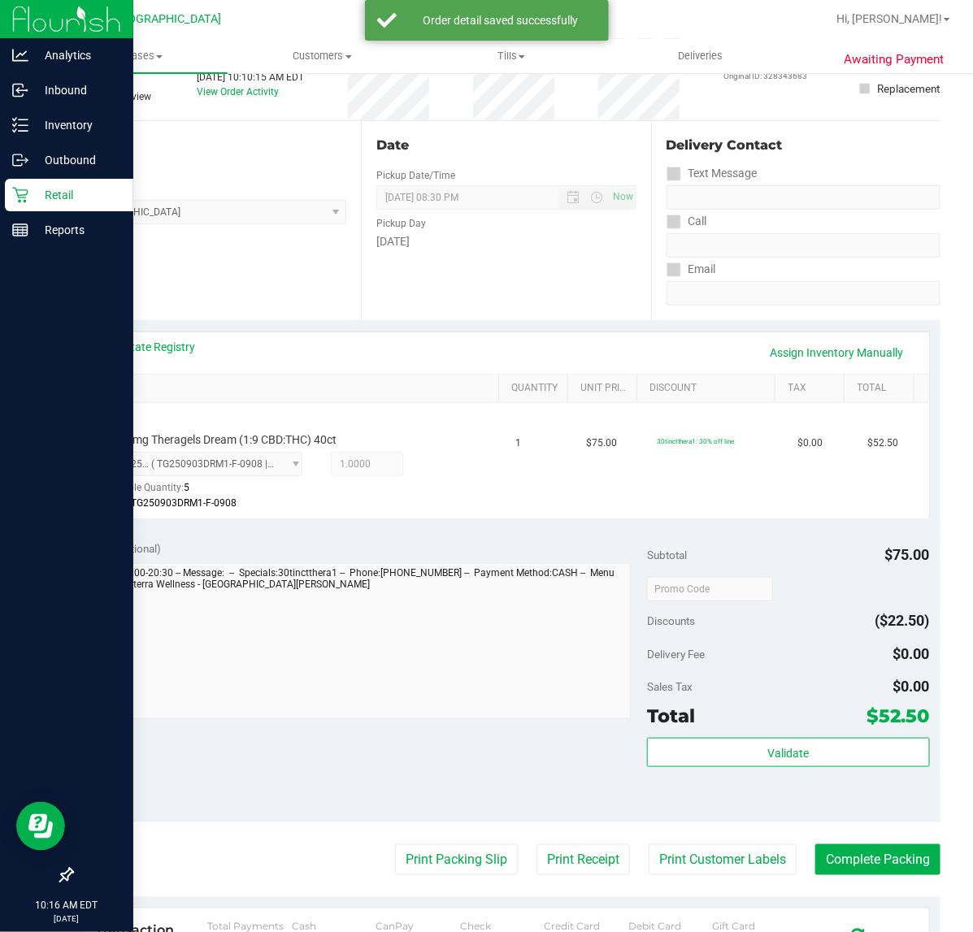
scroll to position [305, 0]
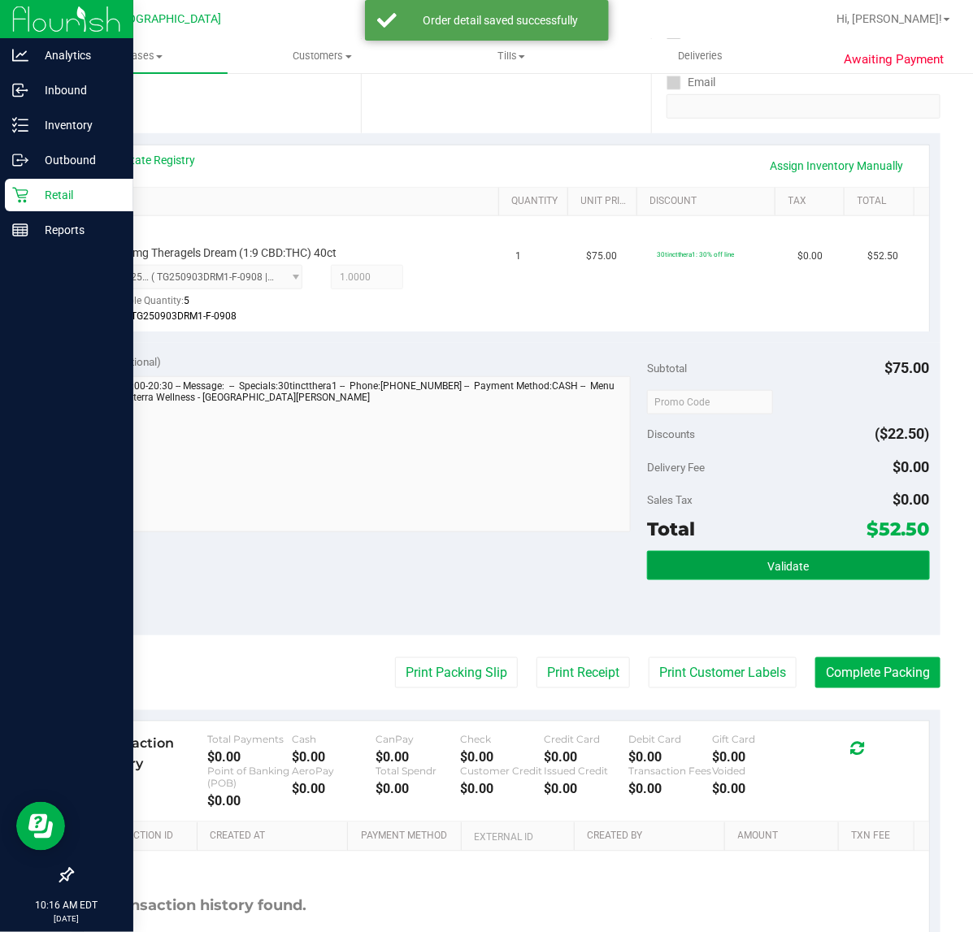
click at [806, 558] on button "Validate" at bounding box center [788, 565] width 282 height 29
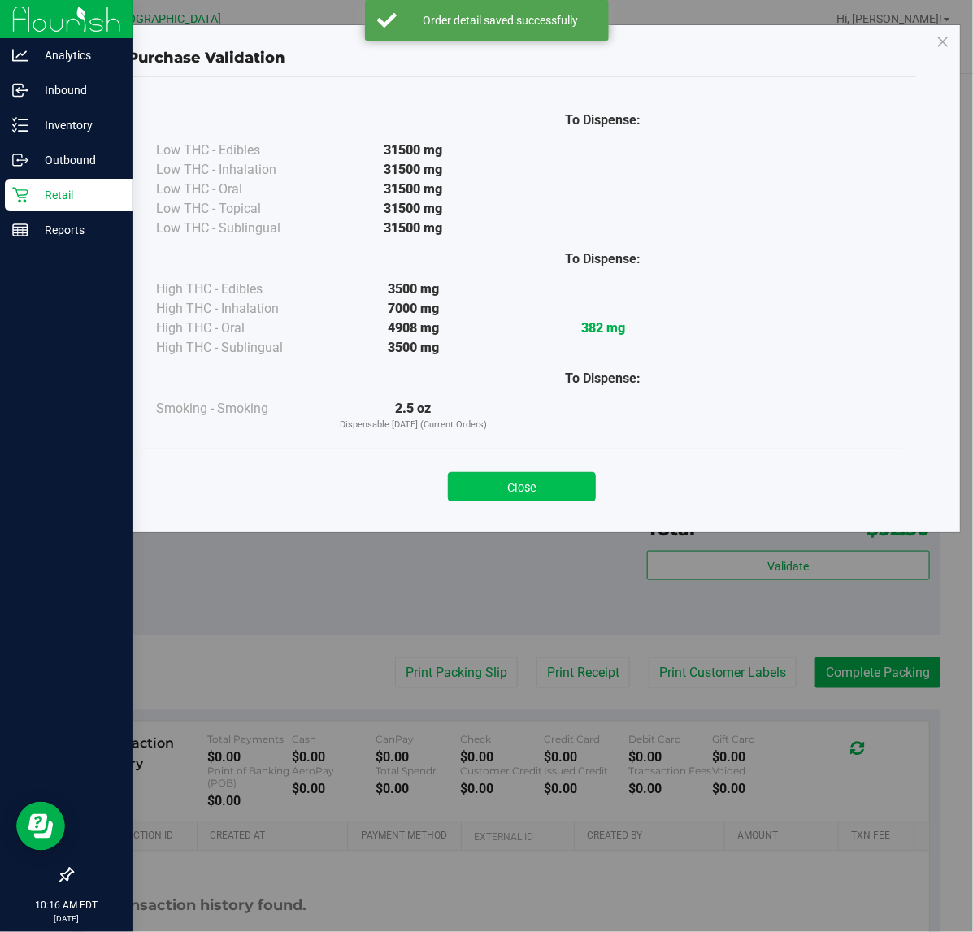
click at [506, 489] on button "Close" at bounding box center [522, 486] width 148 height 29
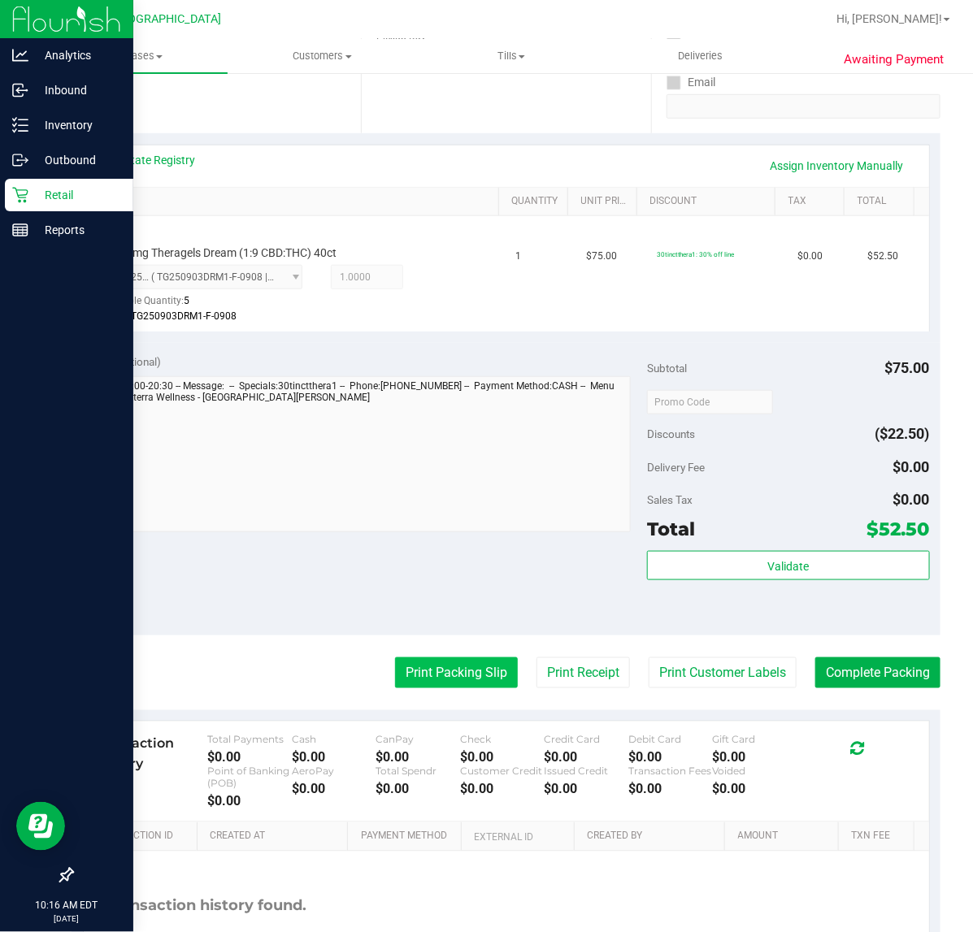
click at [454, 664] on button "Print Packing Slip" at bounding box center [456, 673] width 123 height 31
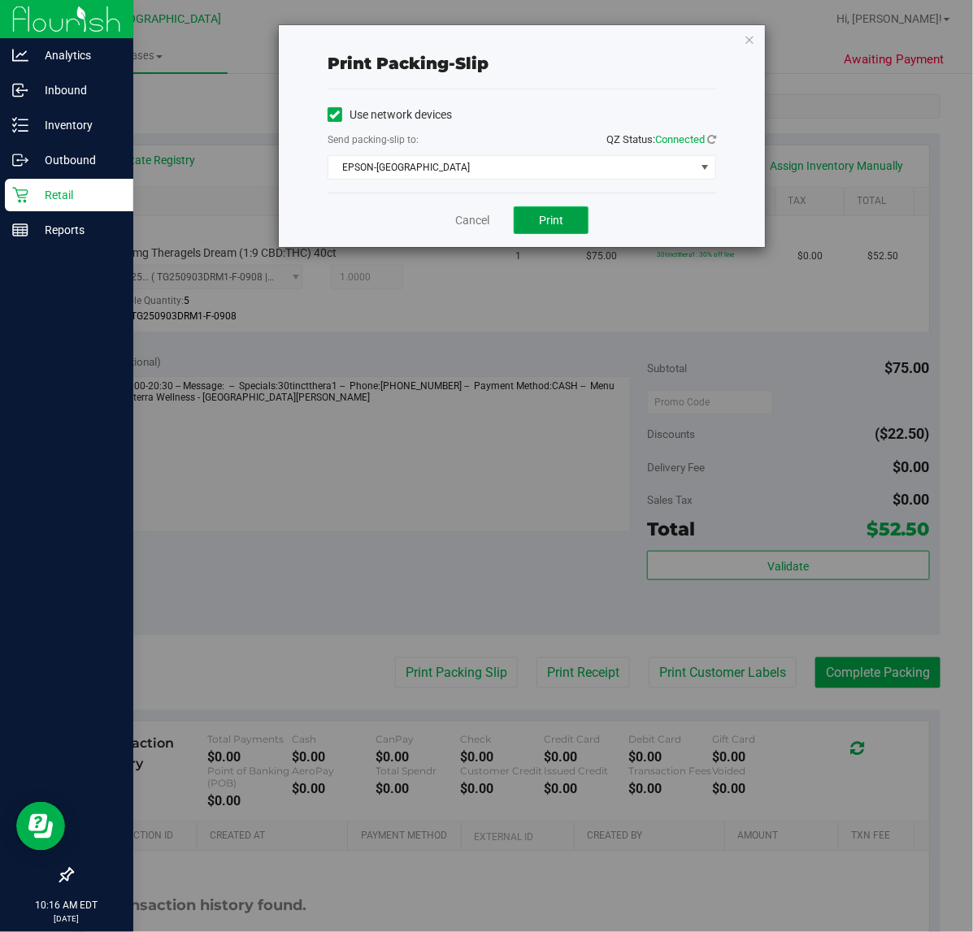
click at [522, 222] on button "Print" at bounding box center [551, 220] width 75 height 28
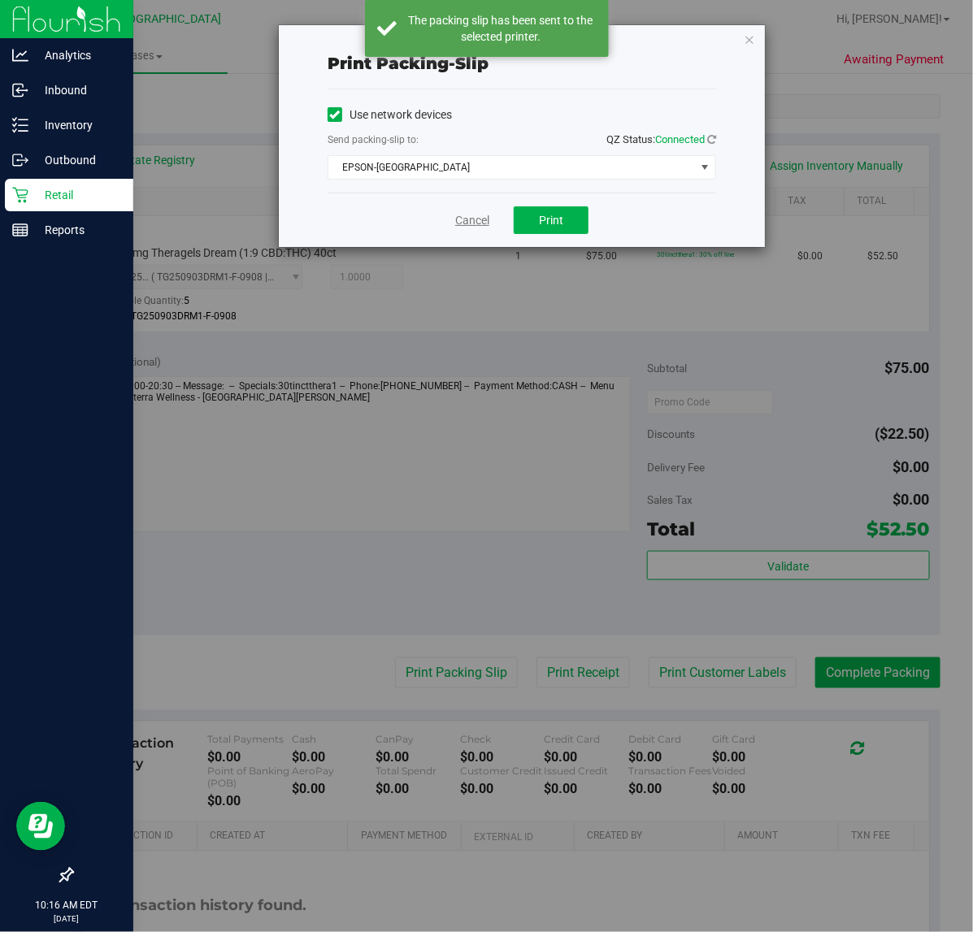
click at [478, 224] on link "Cancel" at bounding box center [472, 220] width 34 height 17
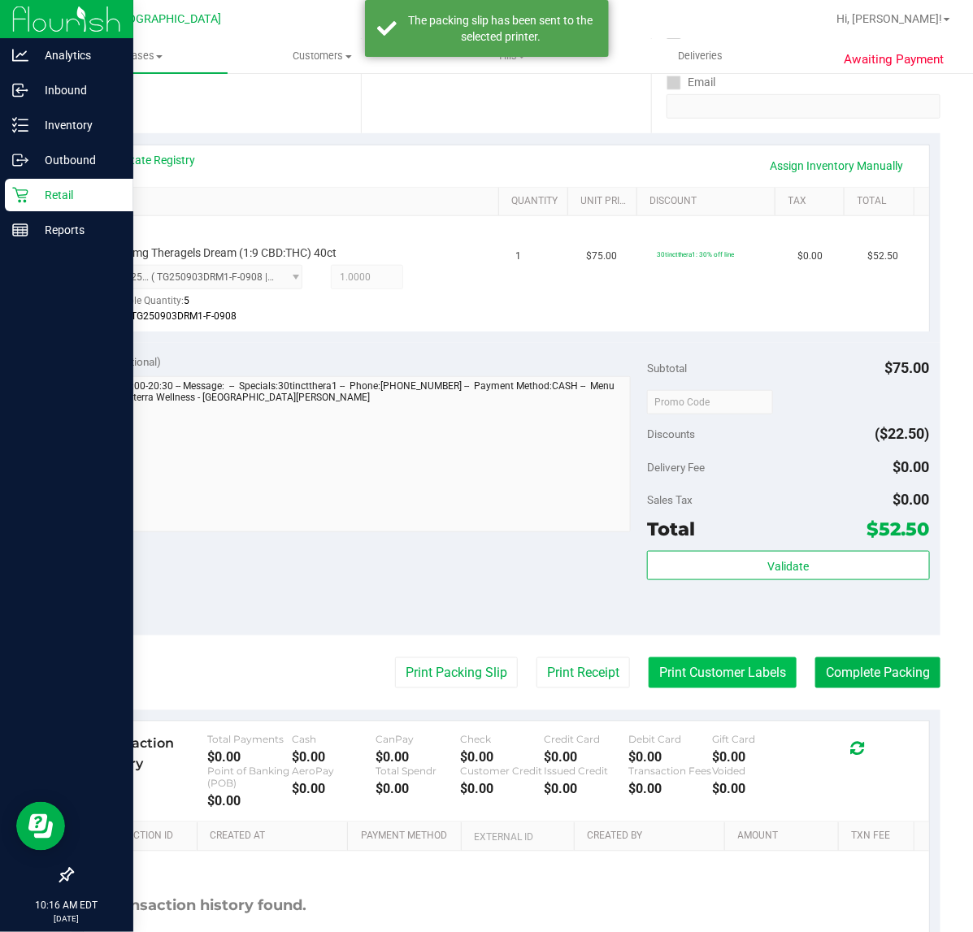
click at [656, 680] on button "Print Customer Labels" at bounding box center [723, 673] width 148 height 31
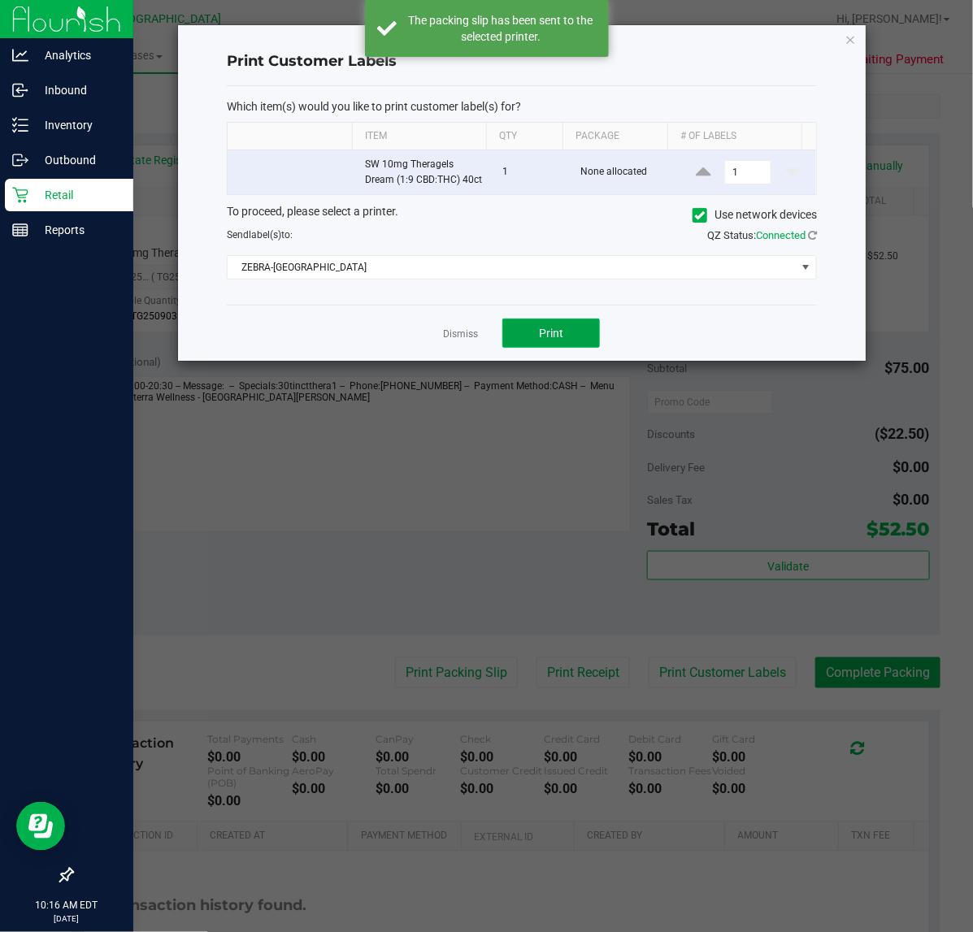
click at [570, 341] on button "Print" at bounding box center [551, 333] width 98 height 29
click at [445, 341] on link "Dismiss" at bounding box center [460, 335] width 35 height 14
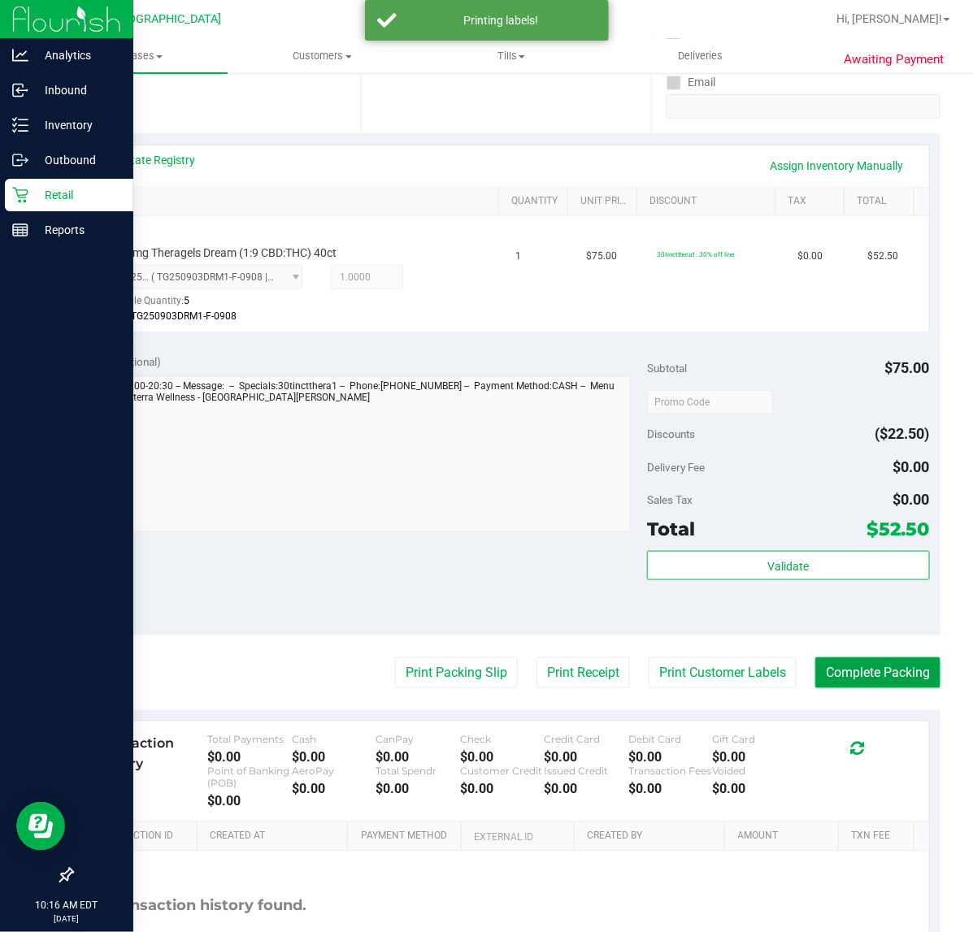
click at [830, 667] on button "Complete Packing" at bounding box center [877, 673] width 125 height 31
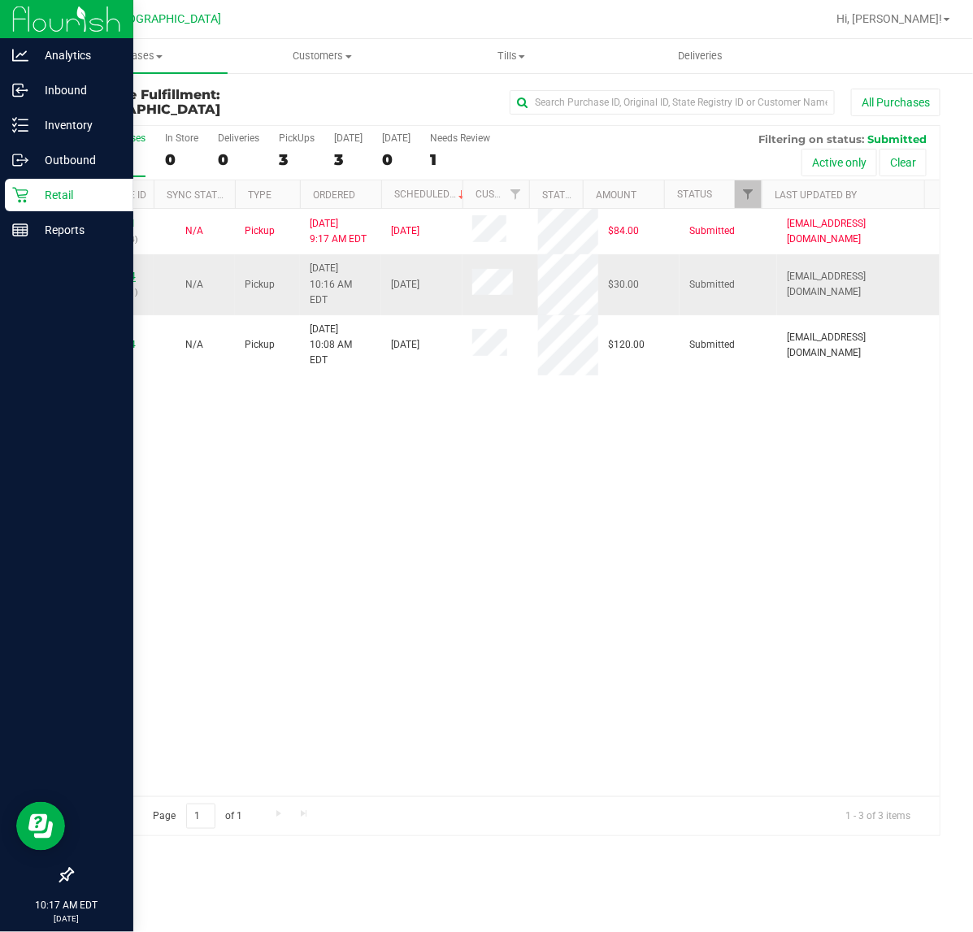
click at [118, 271] on link "12013594" at bounding box center [113, 276] width 46 height 11
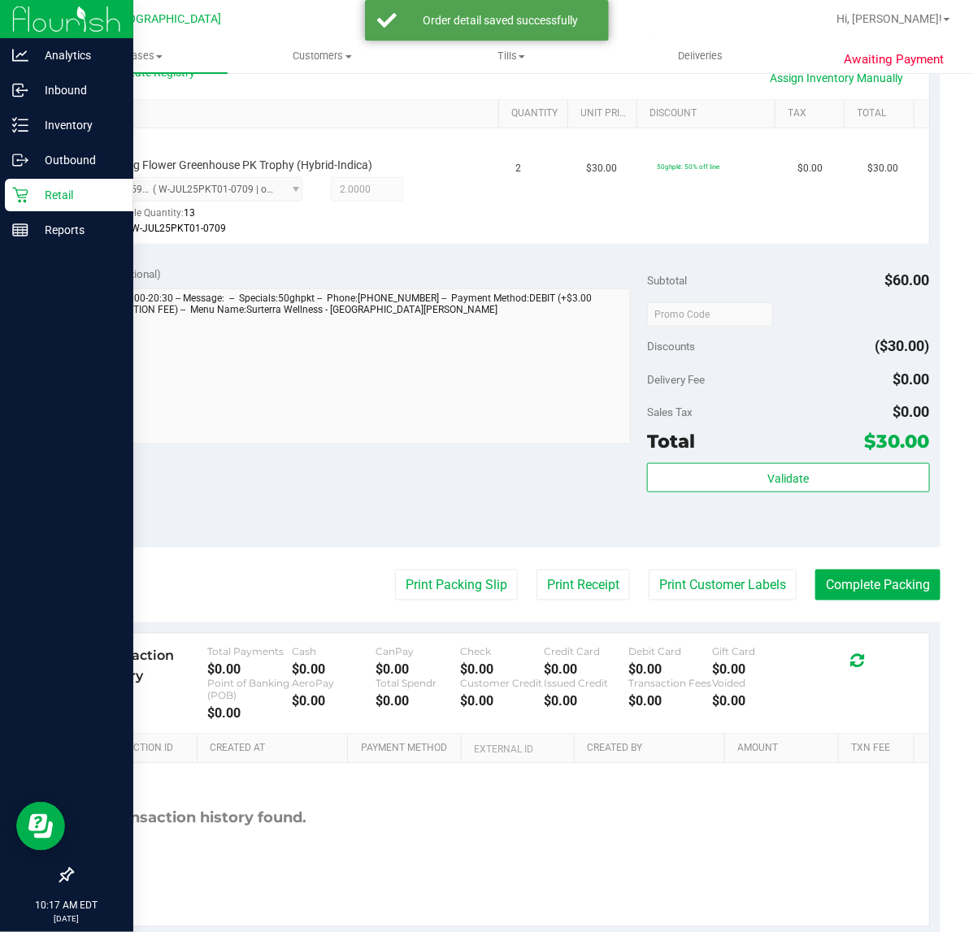
scroll to position [406, 0]
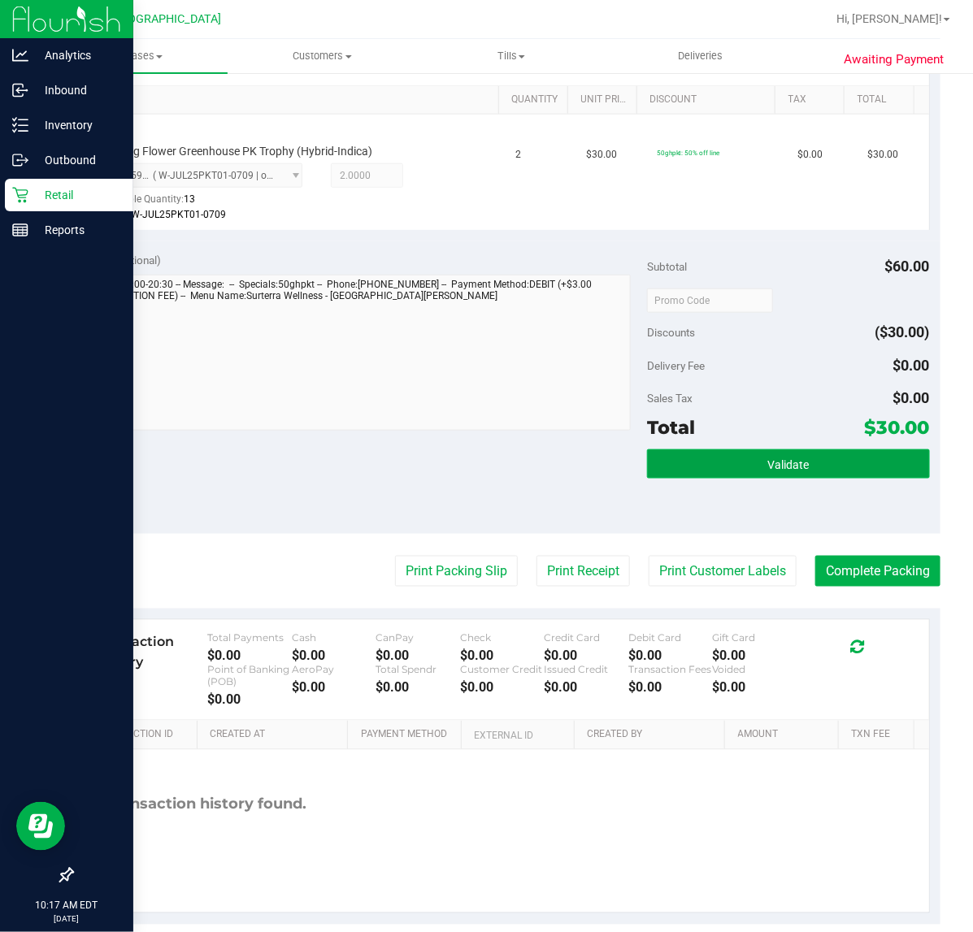
click at [749, 464] on button "Validate" at bounding box center [788, 464] width 282 height 29
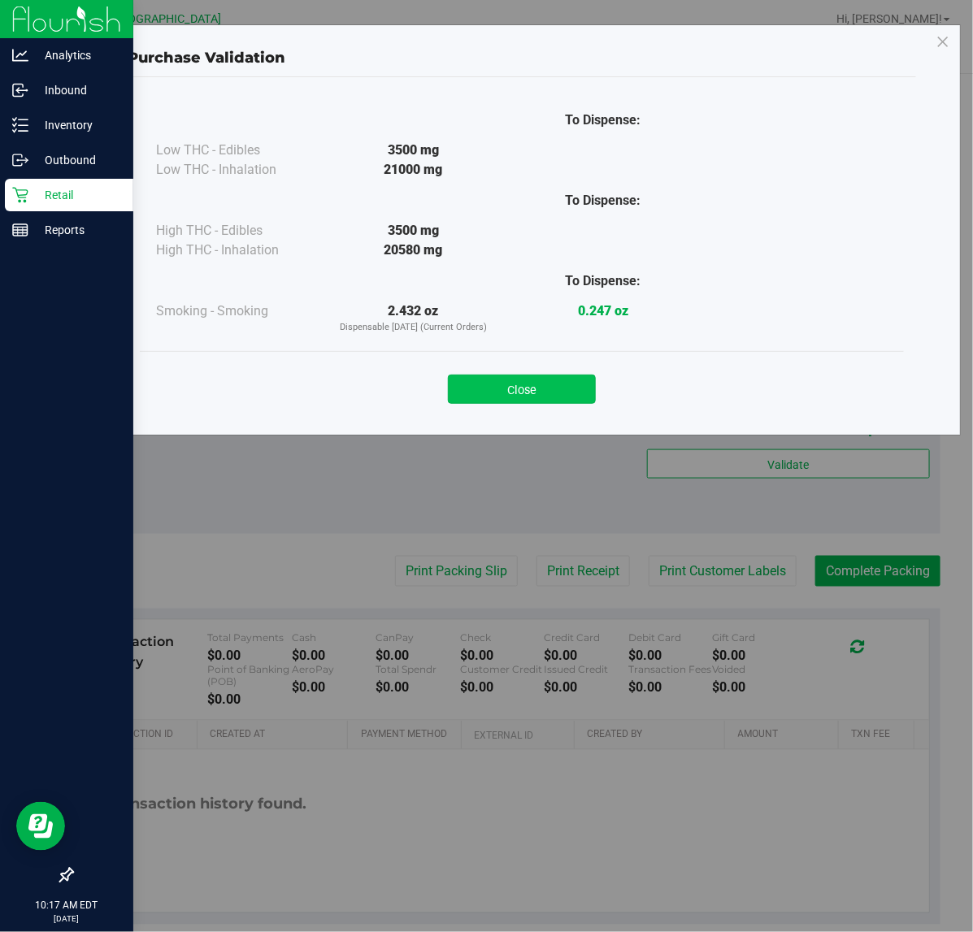
click at [569, 389] on button "Close" at bounding box center [522, 389] width 148 height 29
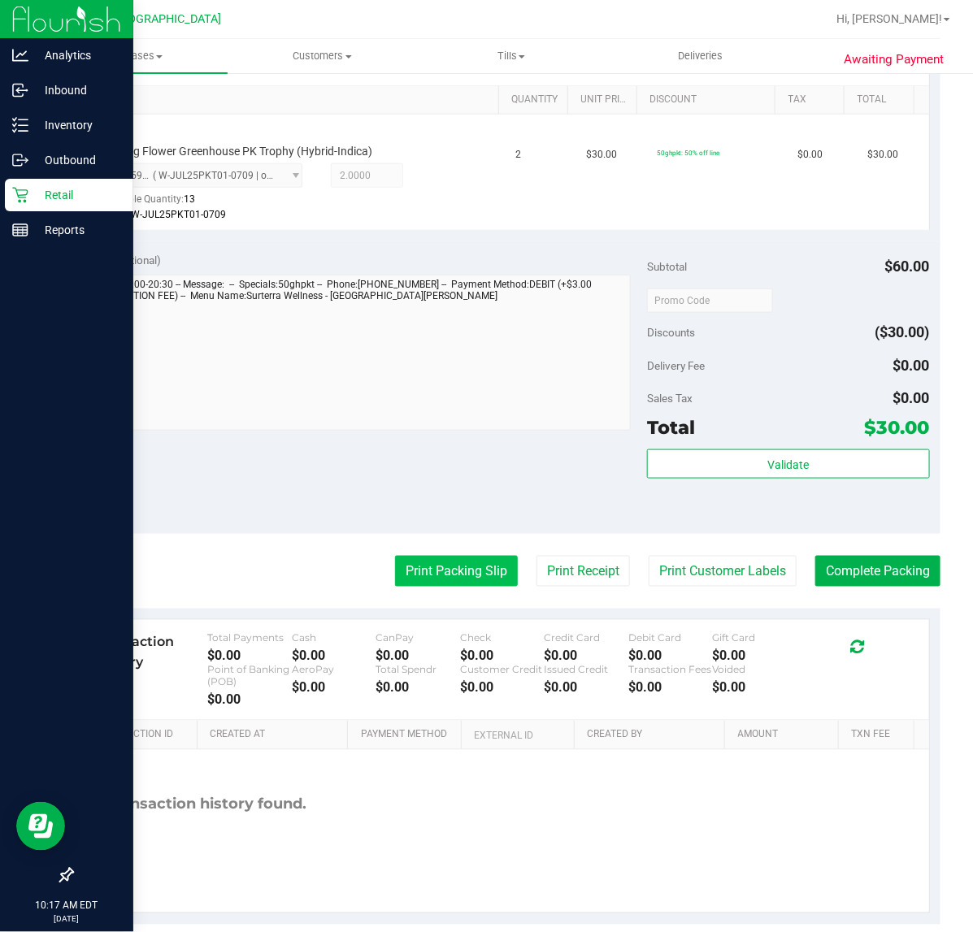
click at [476, 569] on button "Print Packing Slip" at bounding box center [456, 571] width 123 height 31
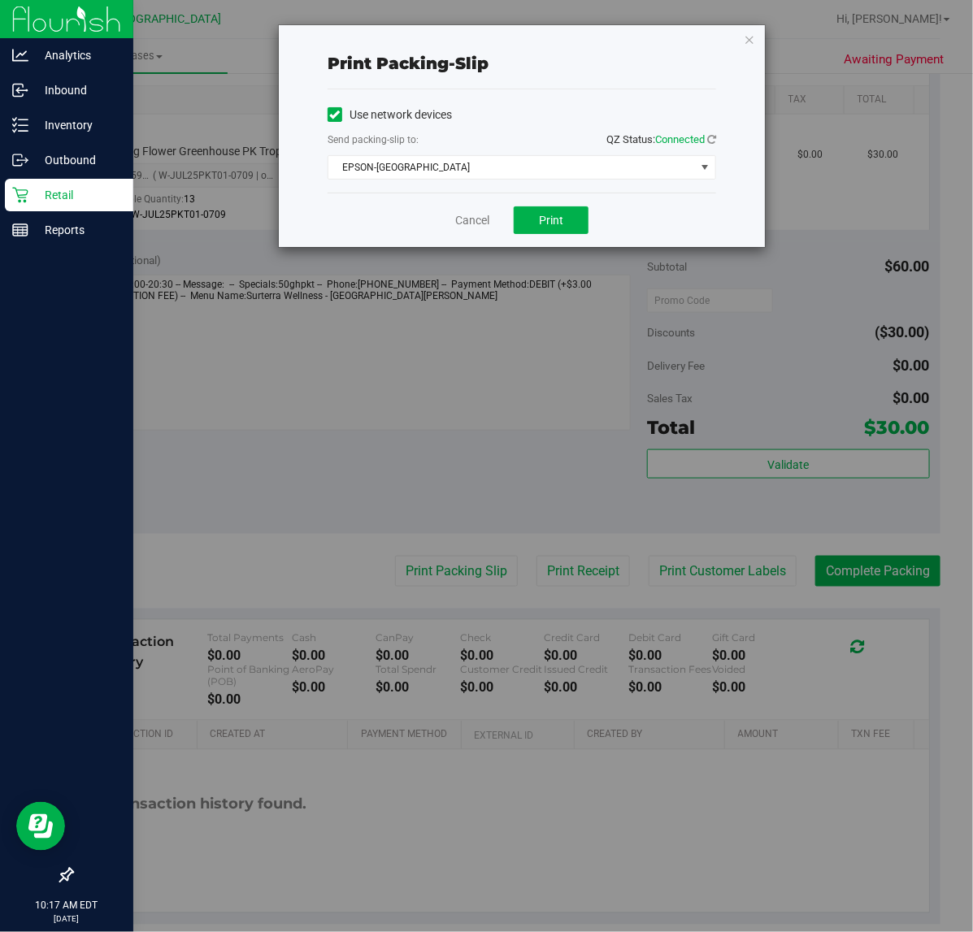
click at [576, 204] on div "Cancel Print" at bounding box center [522, 220] width 389 height 54
click at [571, 222] on button "Print" at bounding box center [551, 220] width 75 height 28
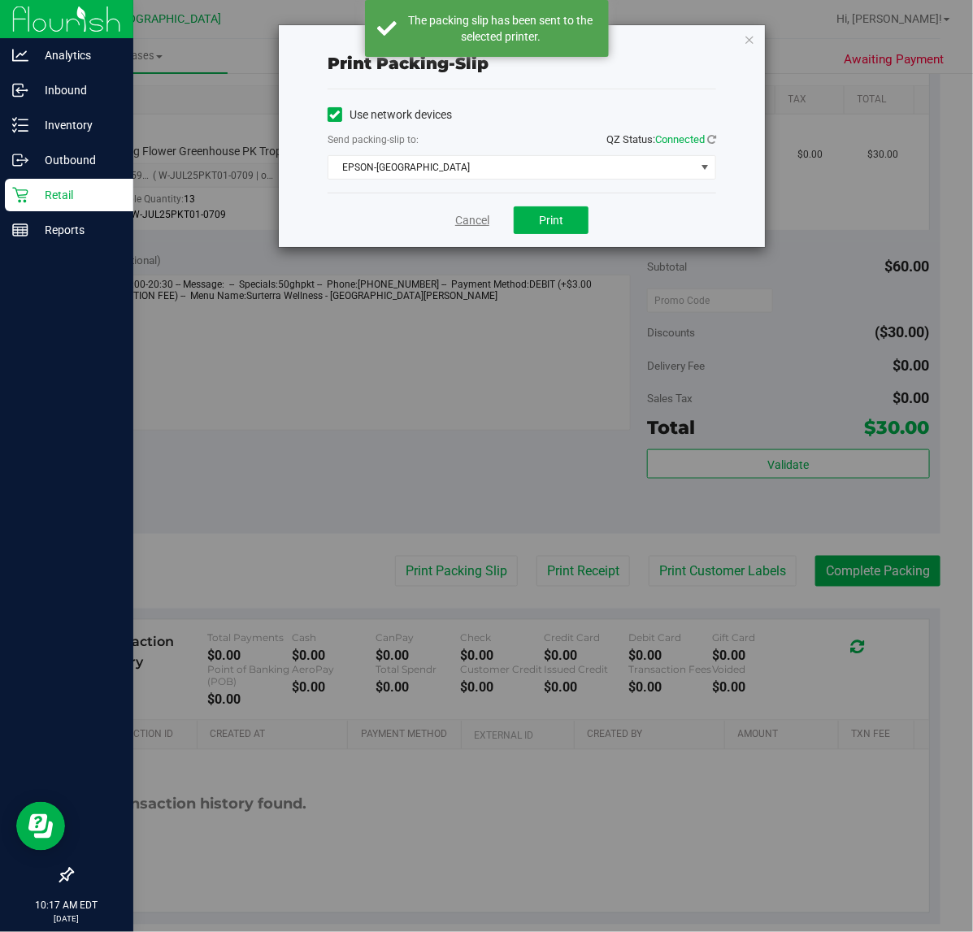
click at [476, 220] on link "Cancel" at bounding box center [472, 220] width 34 height 17
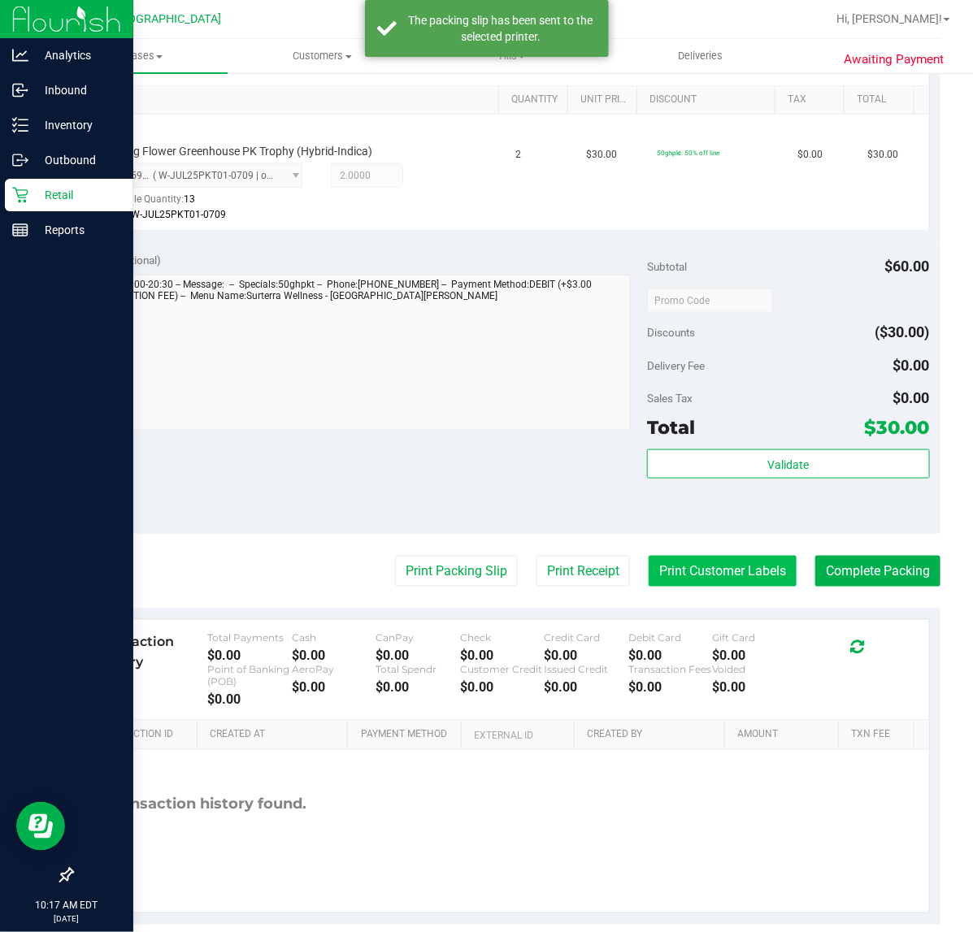
click at [685, 567] on button "Print Customer Labels" at bounding box center [723, 571] width 148 height 31
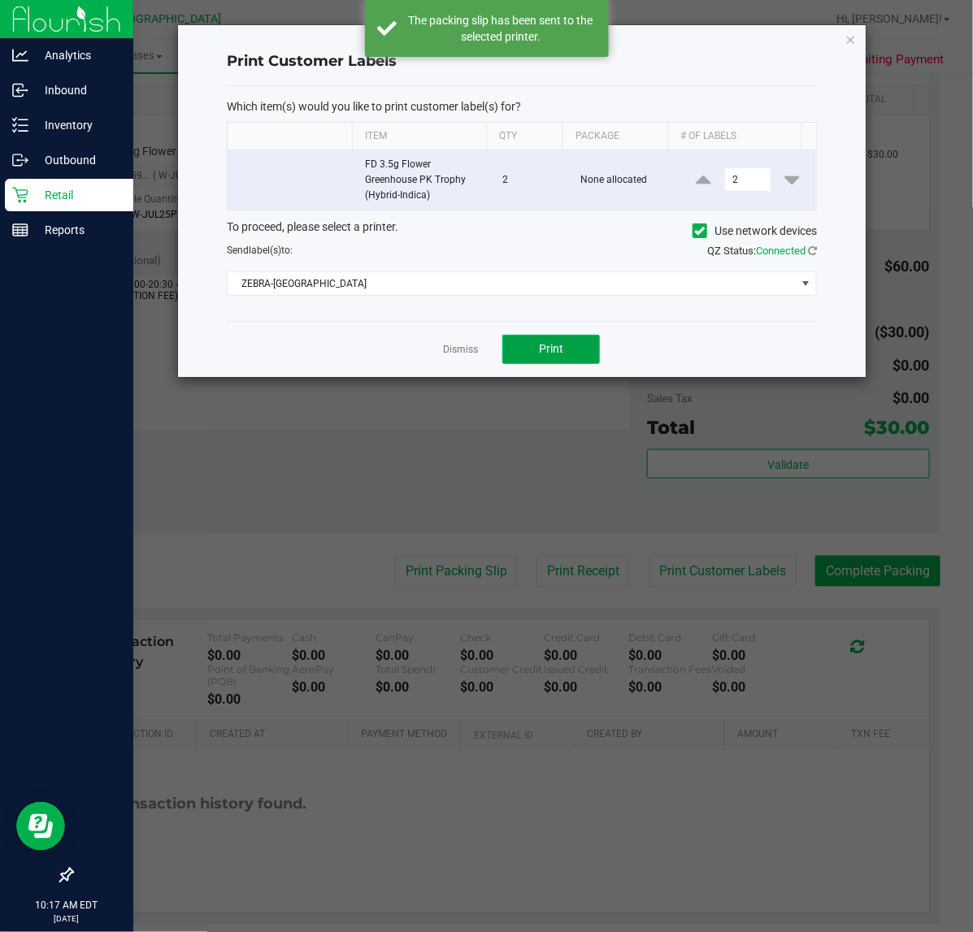
click at [550, 354] on span "Print" at bounding box center [551, 348] width 24 height 13
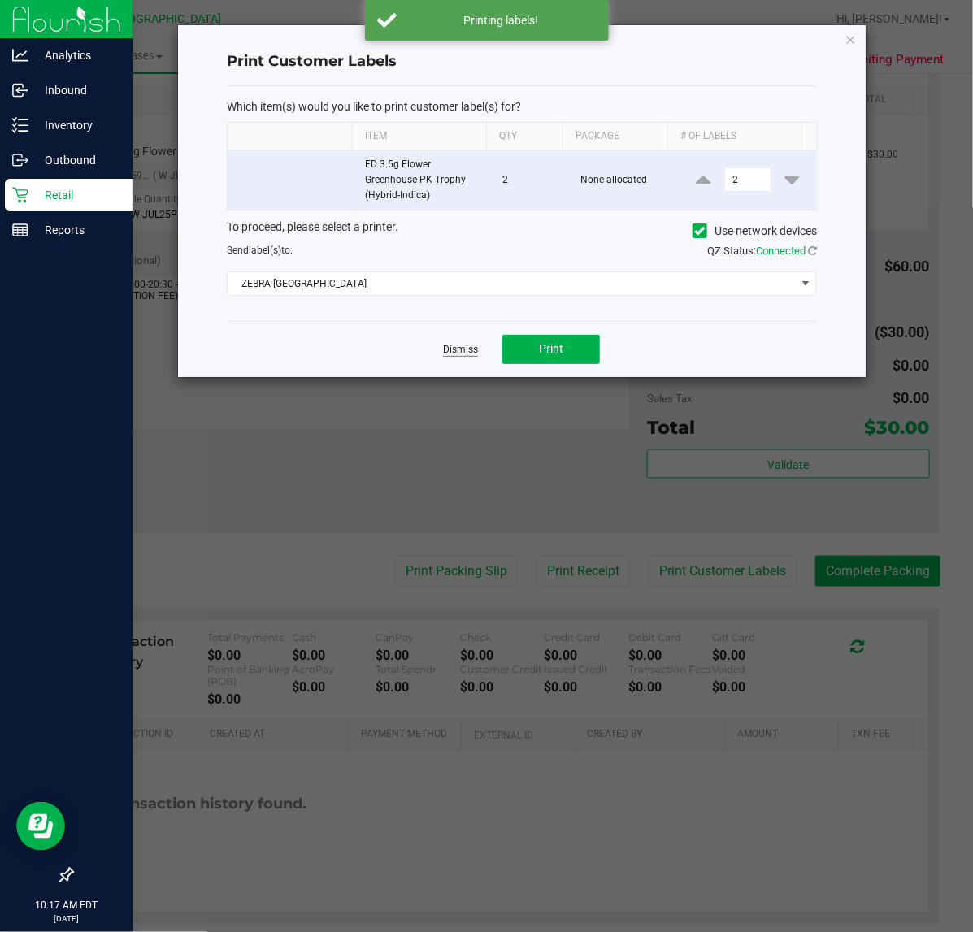
click at [465, 352] on link "Dismiss" at bounding box center [460, 350] width 35 height 14
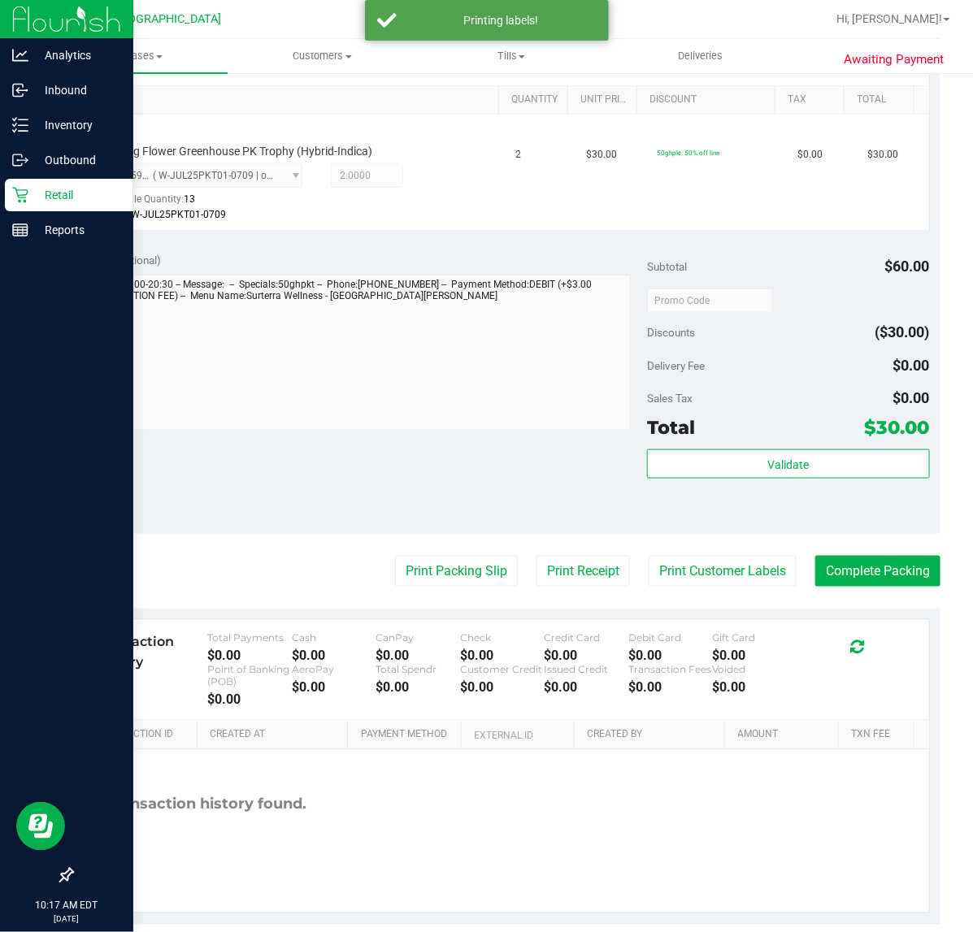
click at [925, 571] on div "Awaiting Payment Back Edit Purchase Cancel Purchase View Profile # 12013594 Bio…" at bounding box center [506, 311] width 934 height 1293
click at [902, 576] on button "Complete Packing" at bounding box center [877, 571] width 125 height 31
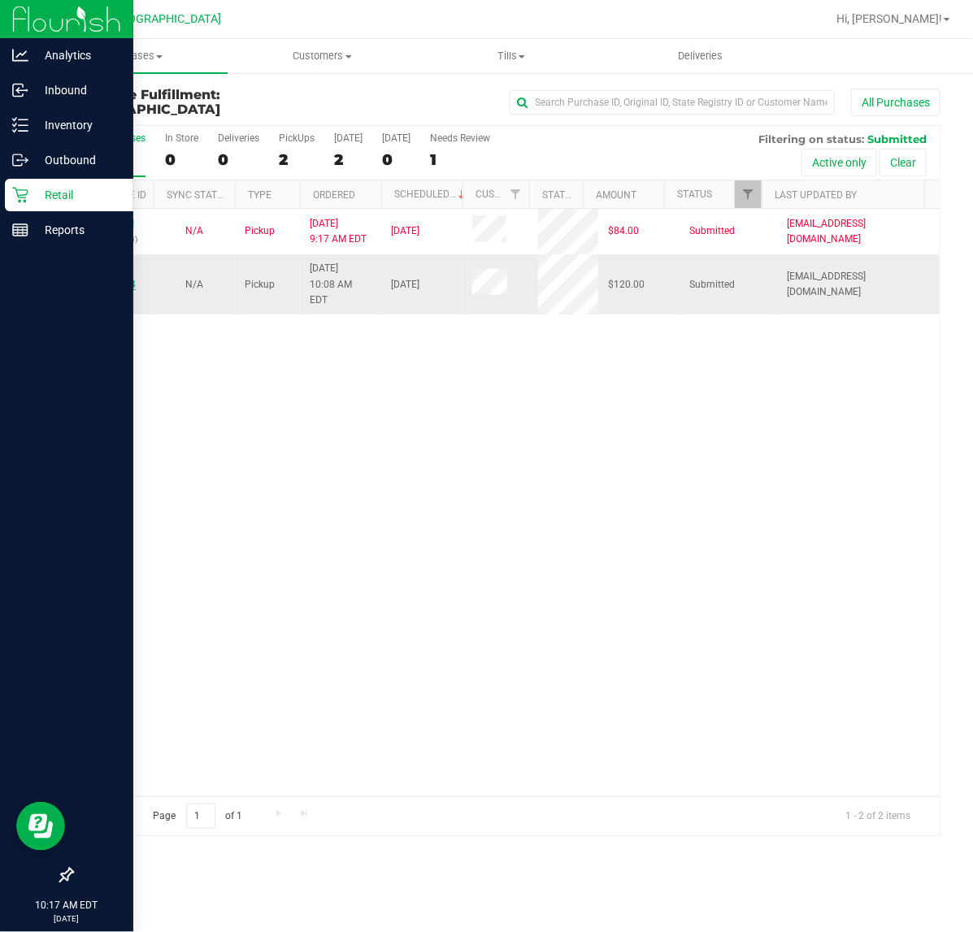
click at [119, 279] on link "12013464" at bounding box center [113, 284] width 46 height 11
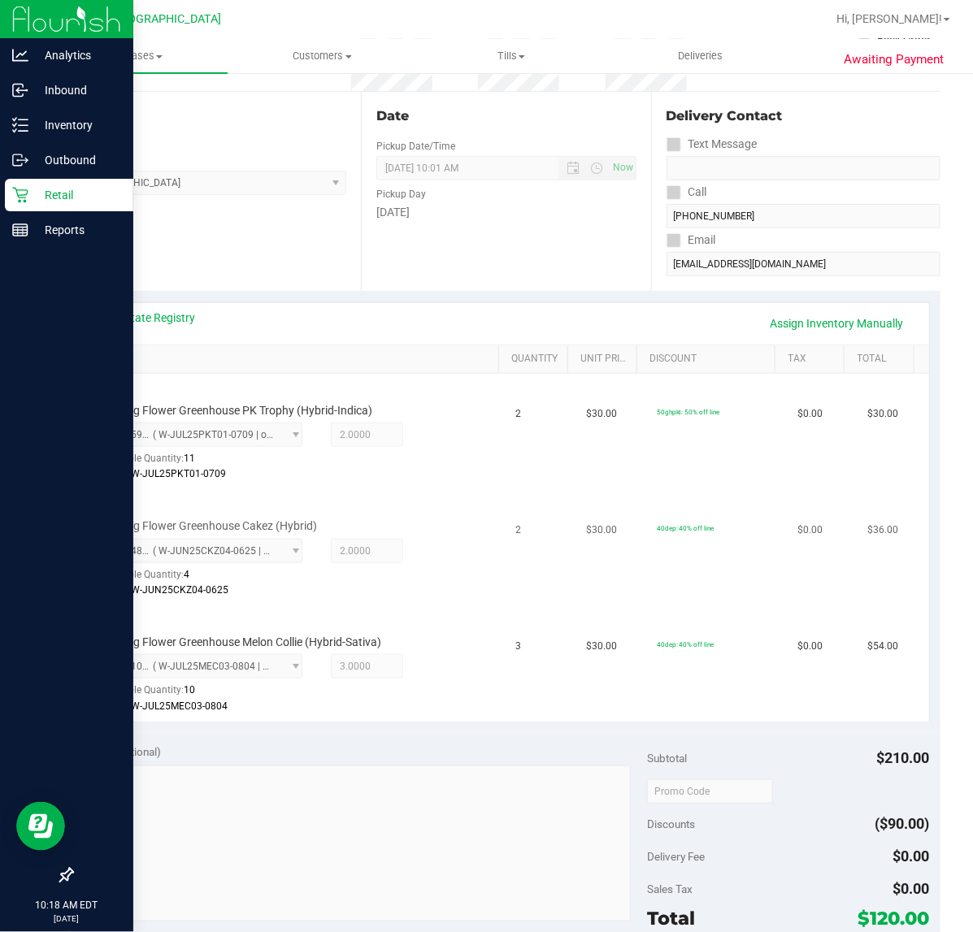
scroll to position [305, 0]
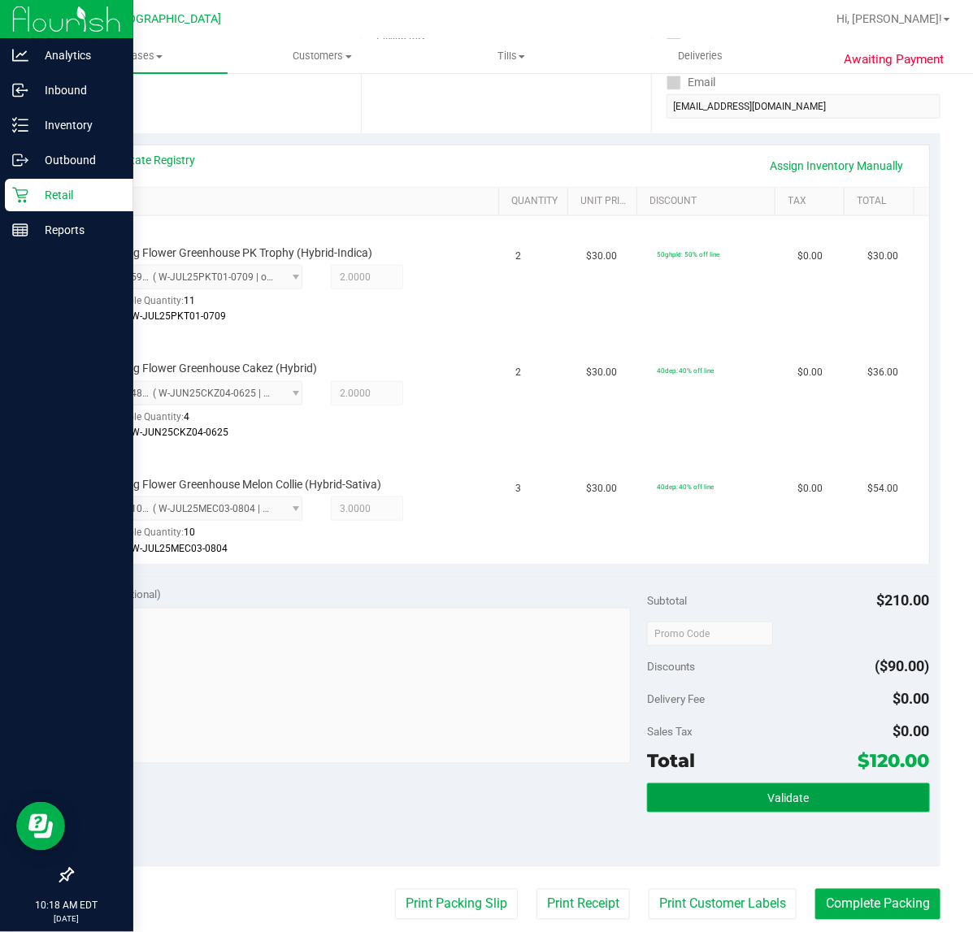
click at [722, 797] on button "Validate" at bounding box center [788, 798] width 282 height 29
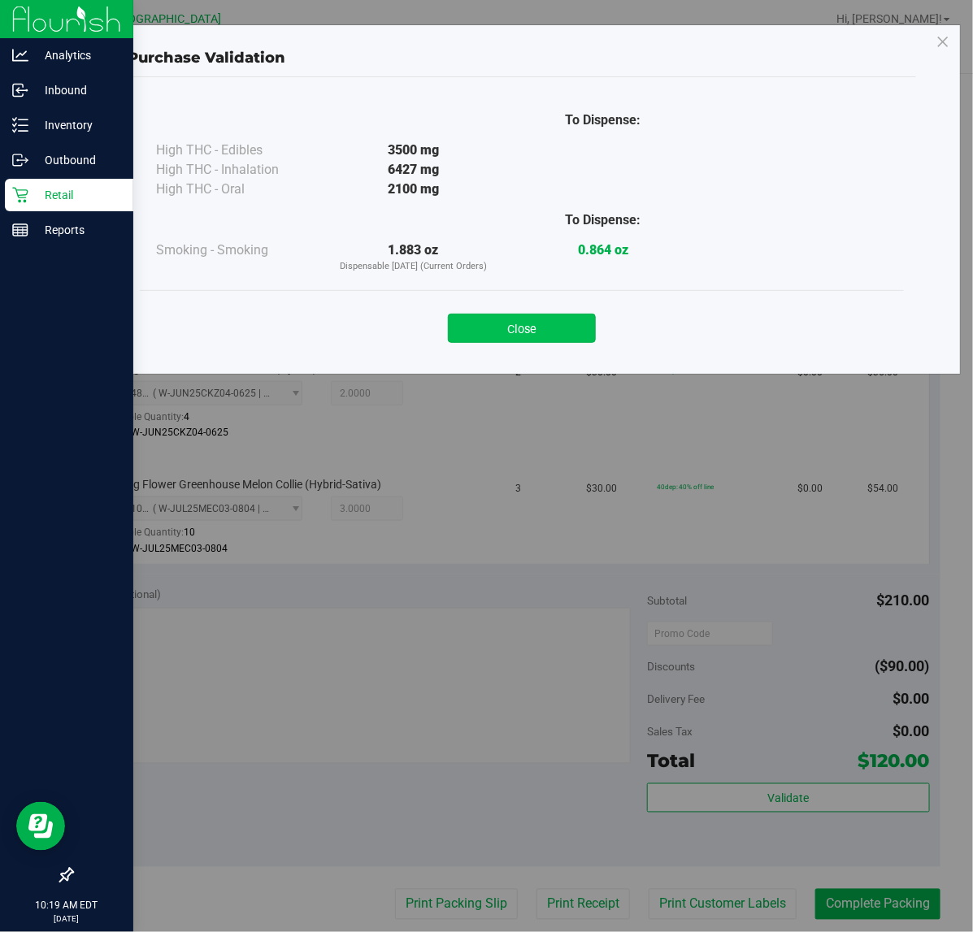
click at [547, 329] on button "Close" at bounding box center [522, 328] width 148 height 29
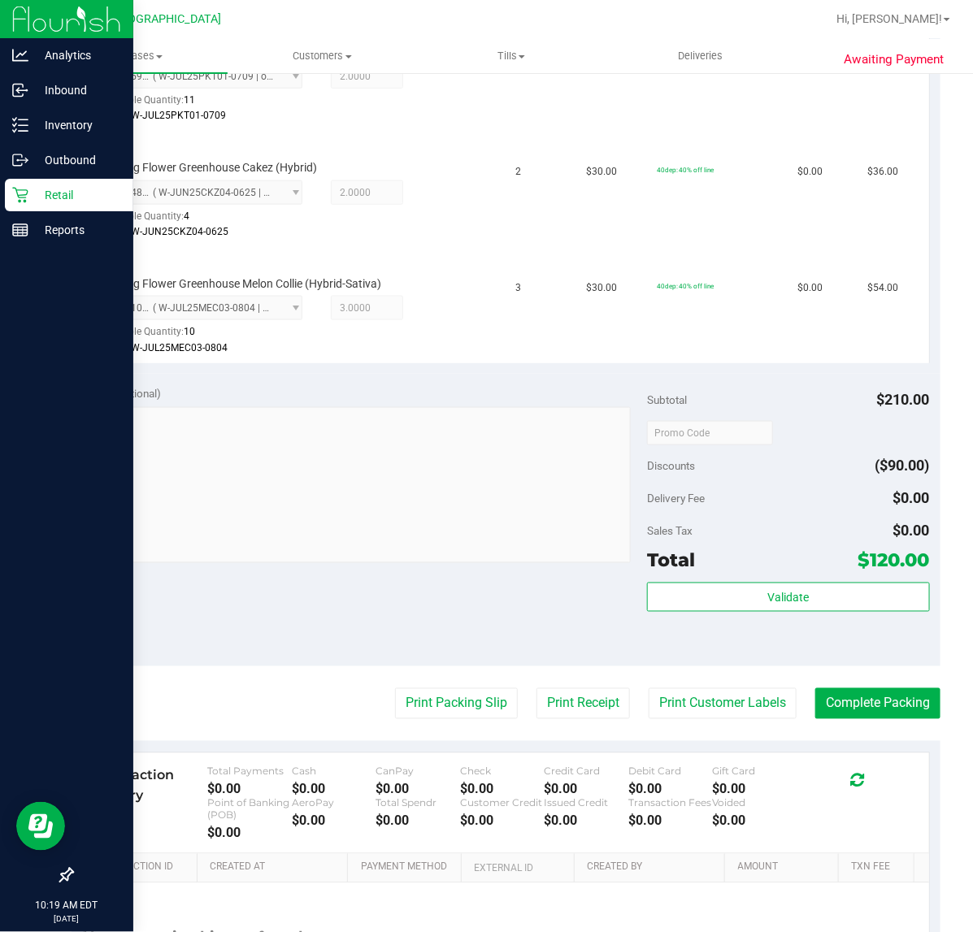
scroll to position [508, 0]
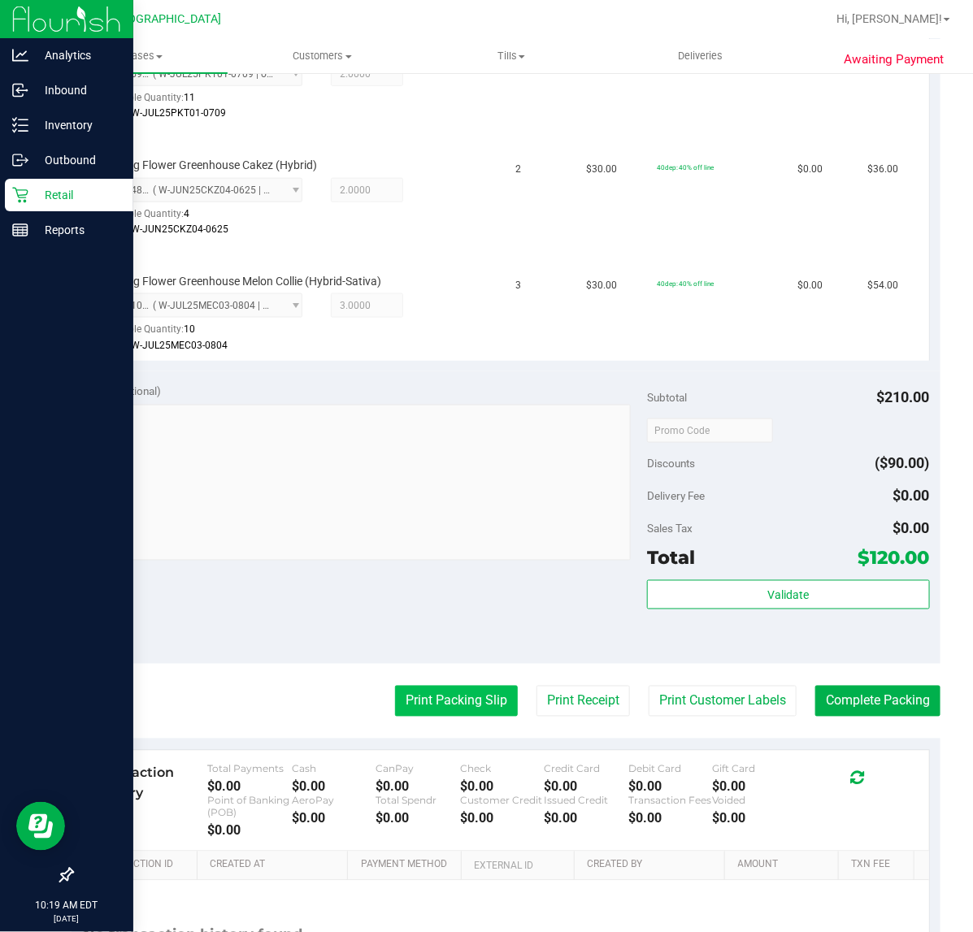
click at [476, 709] on button "Print Packing Slip" at bounding box center [456, 701] width 123 height 31
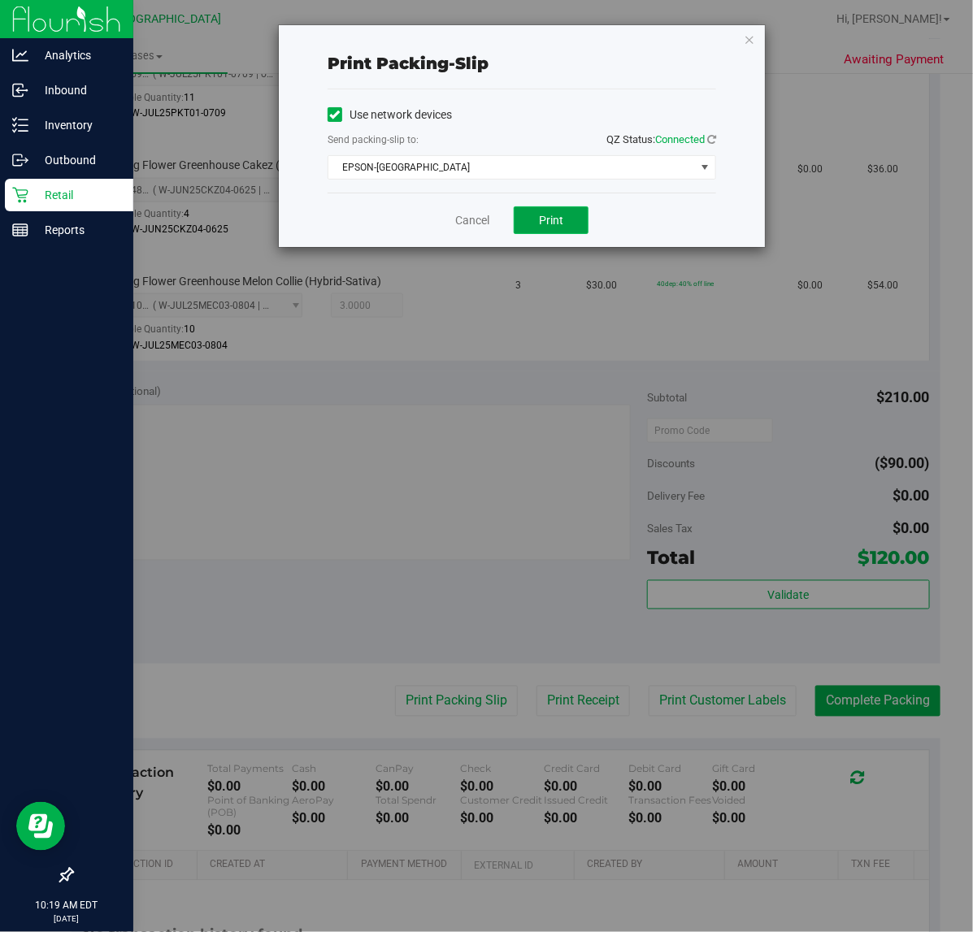
click at [542, 222] on span "Print" at bounding box center [551, 220] width 24 height 13
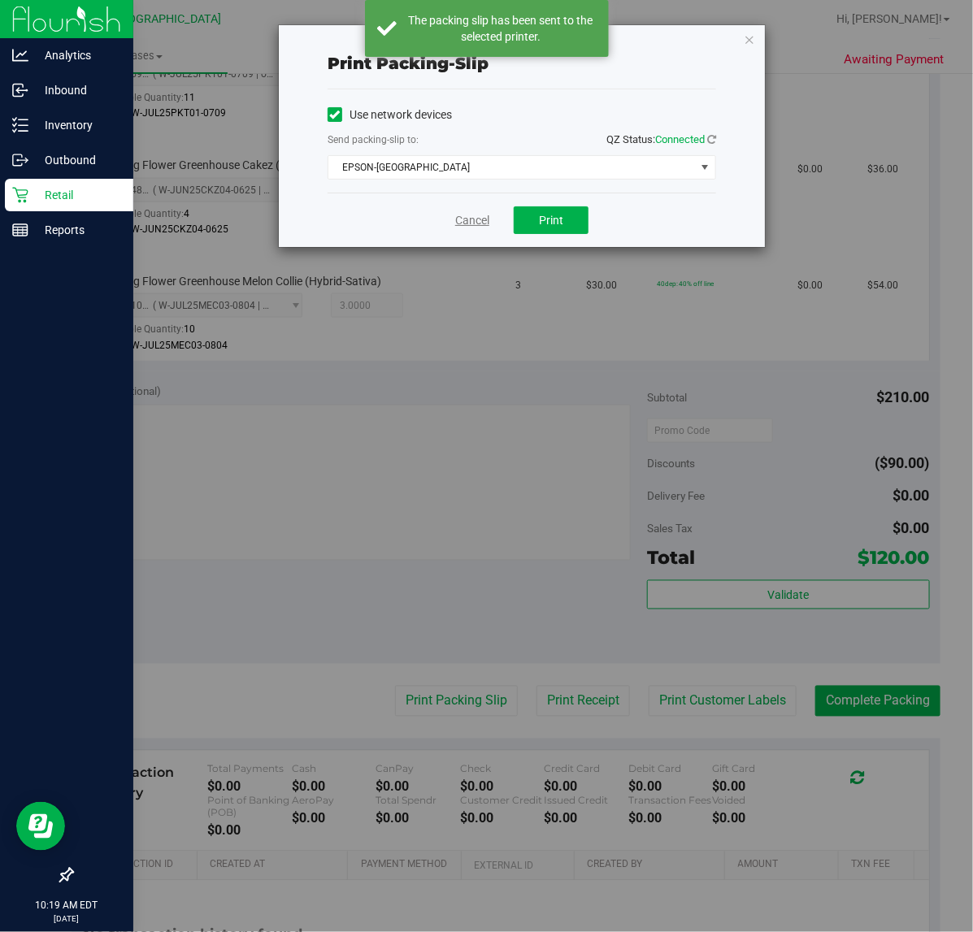
click at [464, 219] on link "Cancel" at bounding box center [472, 220] width 34 height 17
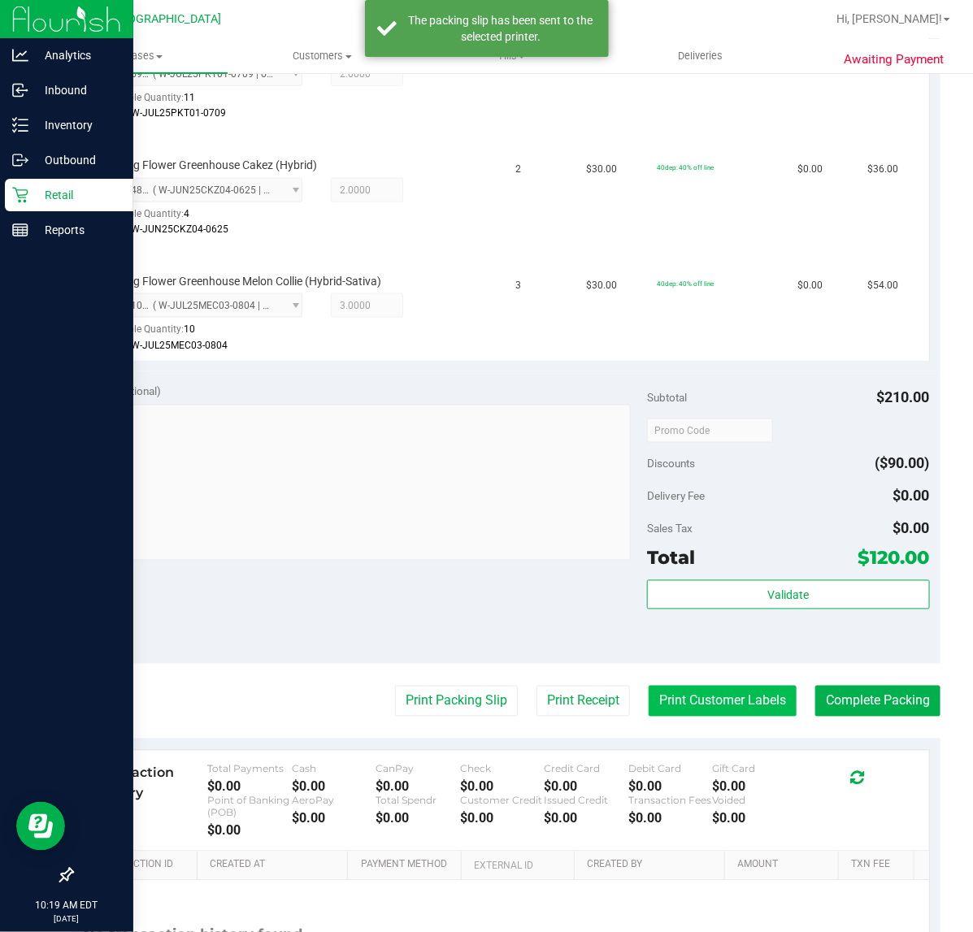
click at [697, 701] on button "Print Customer Labels" at bounding box center [723, 701] width 148 height 31
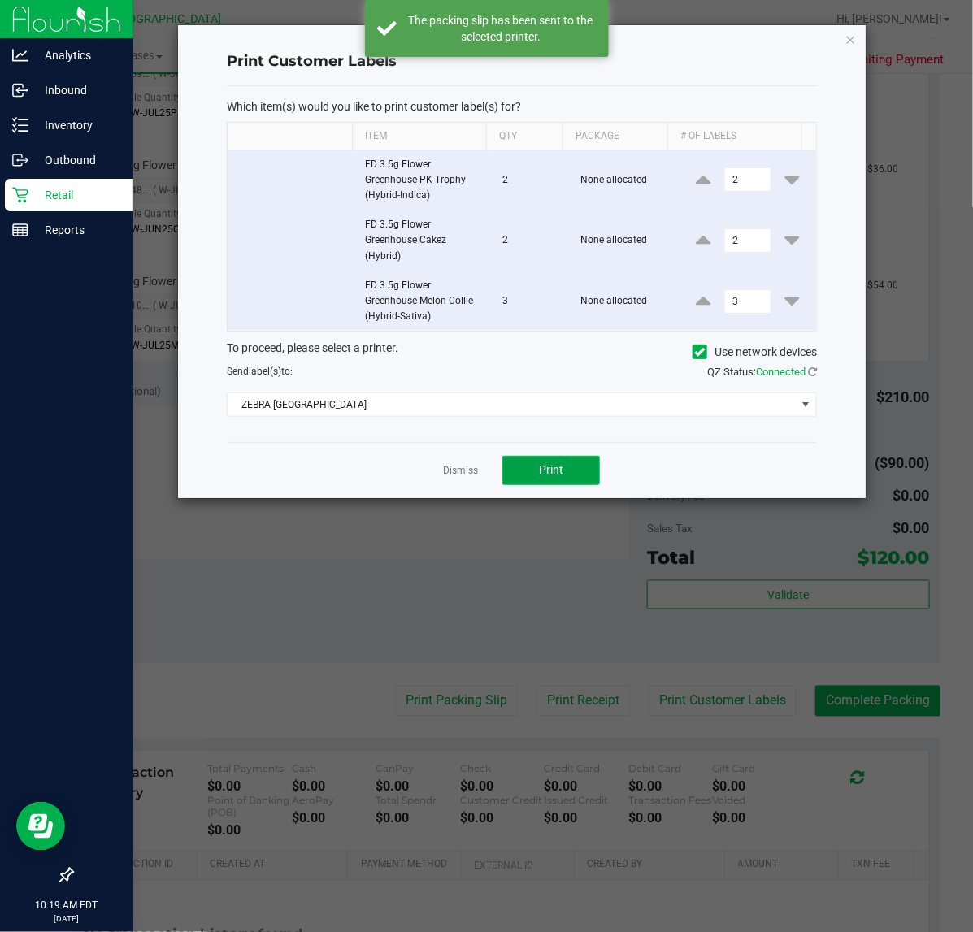
click at [573, 468] on button "Print" at bounding box center [551, 470] width 98 height 29
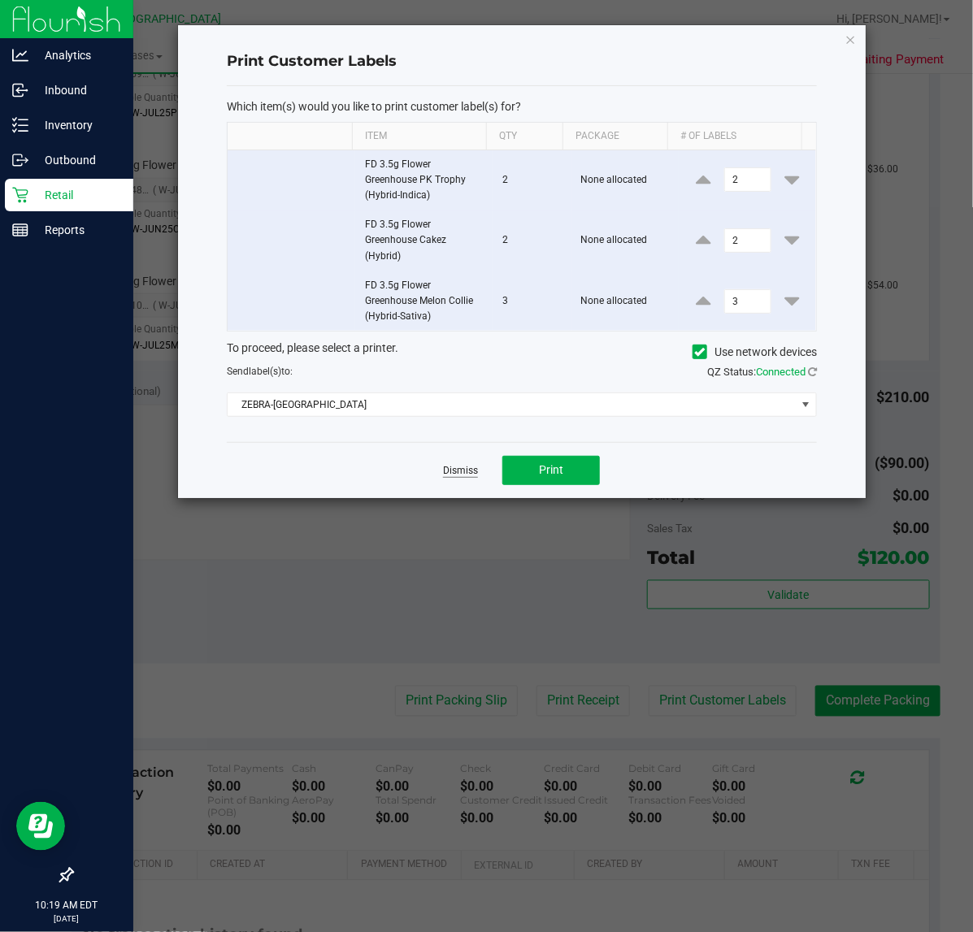
click at [454, 477] on link "Dismiss" at bounding box center [460, 471] width 35 height 14
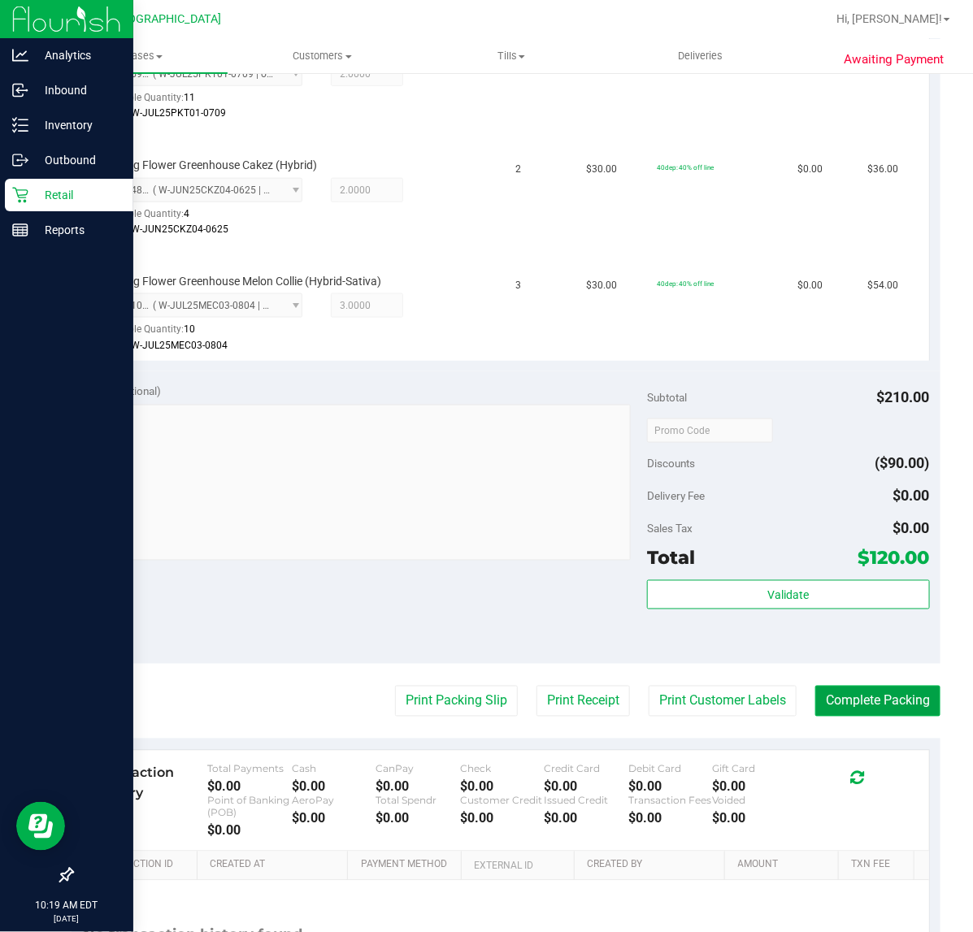
click at [854, 693] on button "Complete Packing" at bounding box center [877, 701] width 125 height 31
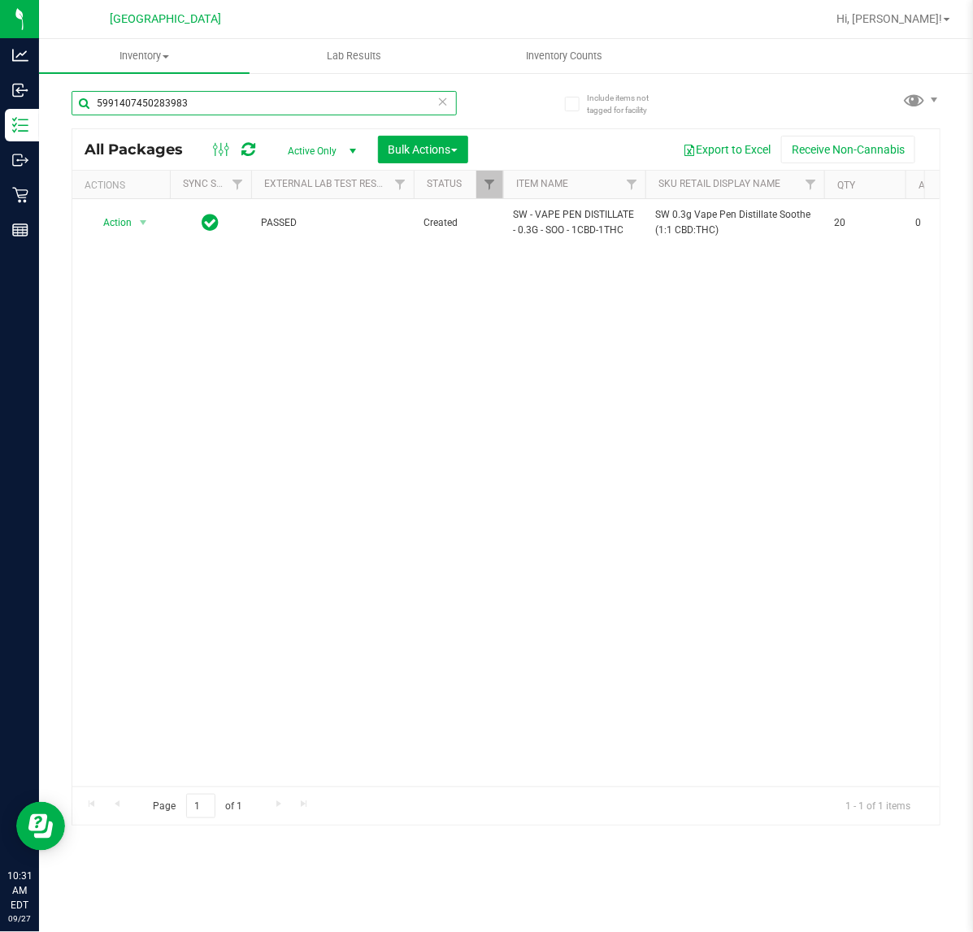
click at [226, 93] on input "5991407450283983" at bounding box center [264, 103] width 385 height 24
type input "8767924166466438"
click at [146, 221] on span "select" at bounding box center [143, 222] width 13 height 13
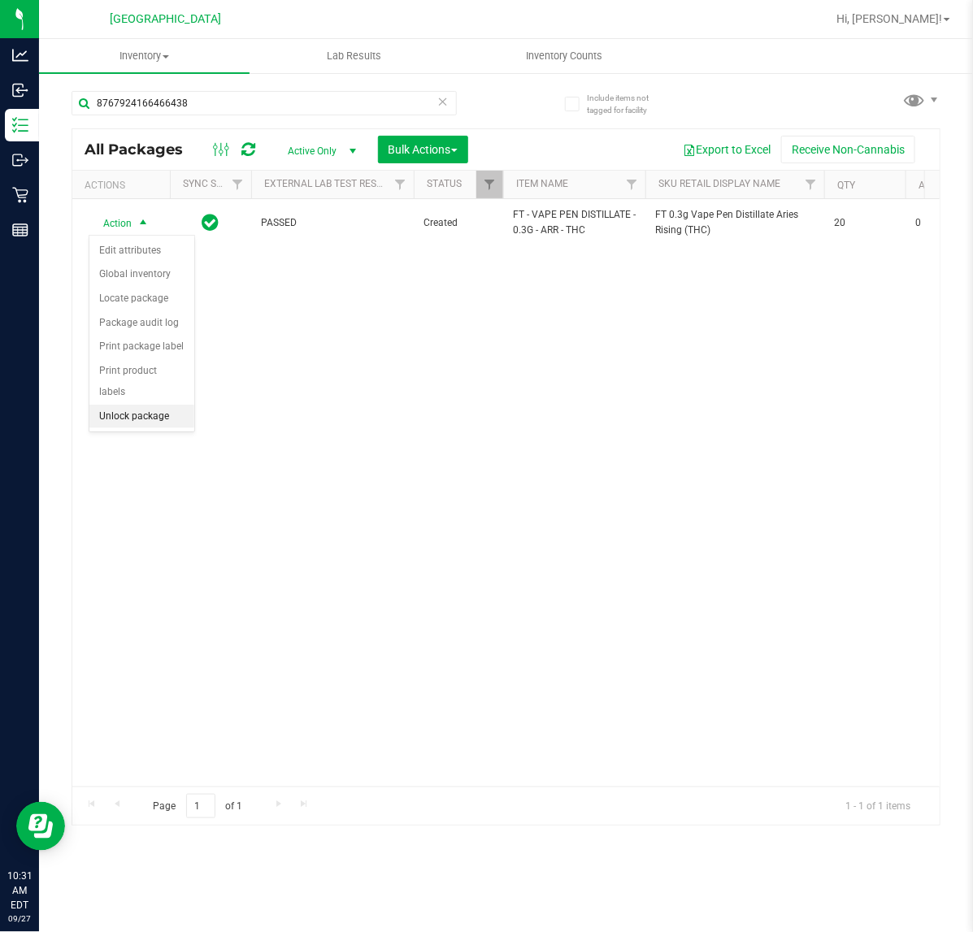
click at [163, 405] on li "Unlock package" at bounding box center [141, 417] width 105 height 24
